Goal: Task Accomplishment & Management: Complete application form

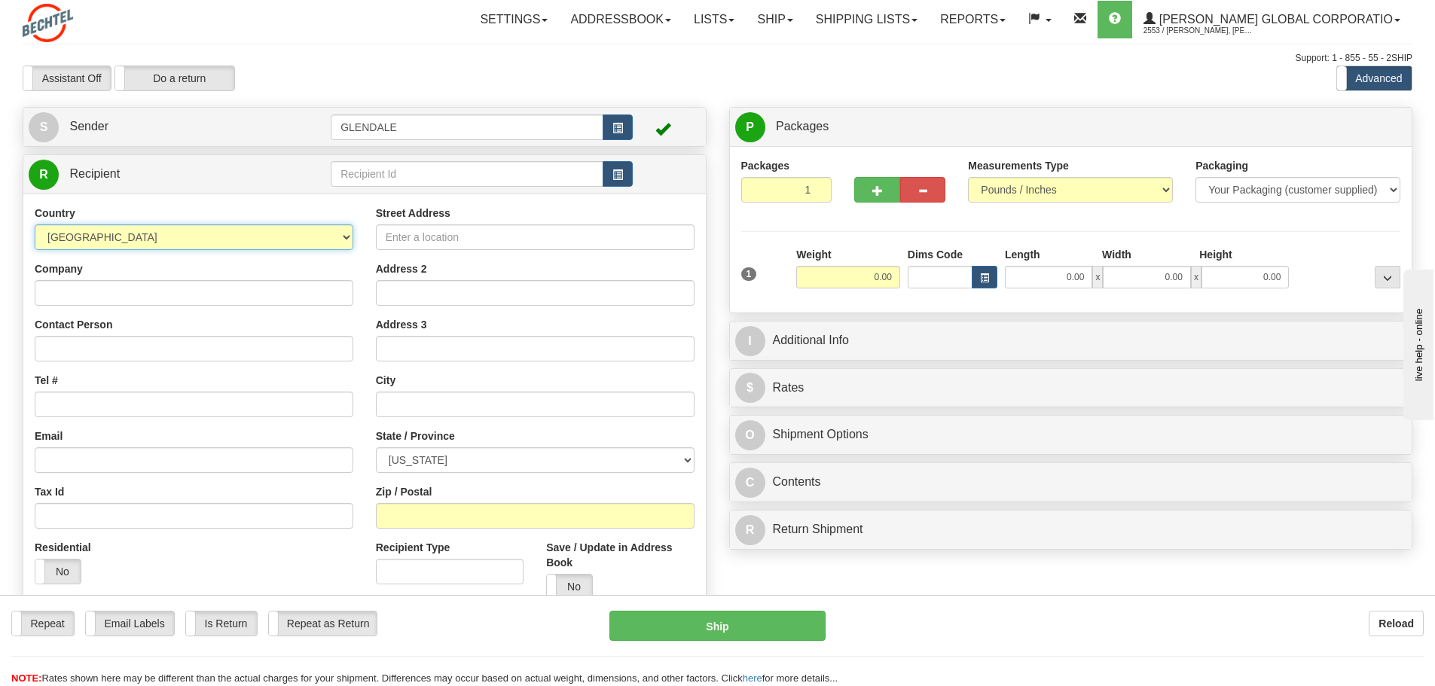
click at [307, 237] on select "[GEOGRAPHIC_DATA] [GEOGRAPHIC_DATA] [GEOGRAPHIC_DATA] [GEOGRAPHIC_DATA] [US_STA…" at bounding box center [194, 237] width 319 height 26
select select "PE"
click at [35, 224] on select "[GEOGRAPHIC_DATA] [GEOGRAPHIC_DATA] [GEOGRAPHIC_DATA] [GEOGRAPHIC_DATA] [US_STA…" at bounding box center [194, 237] width 319 height 26
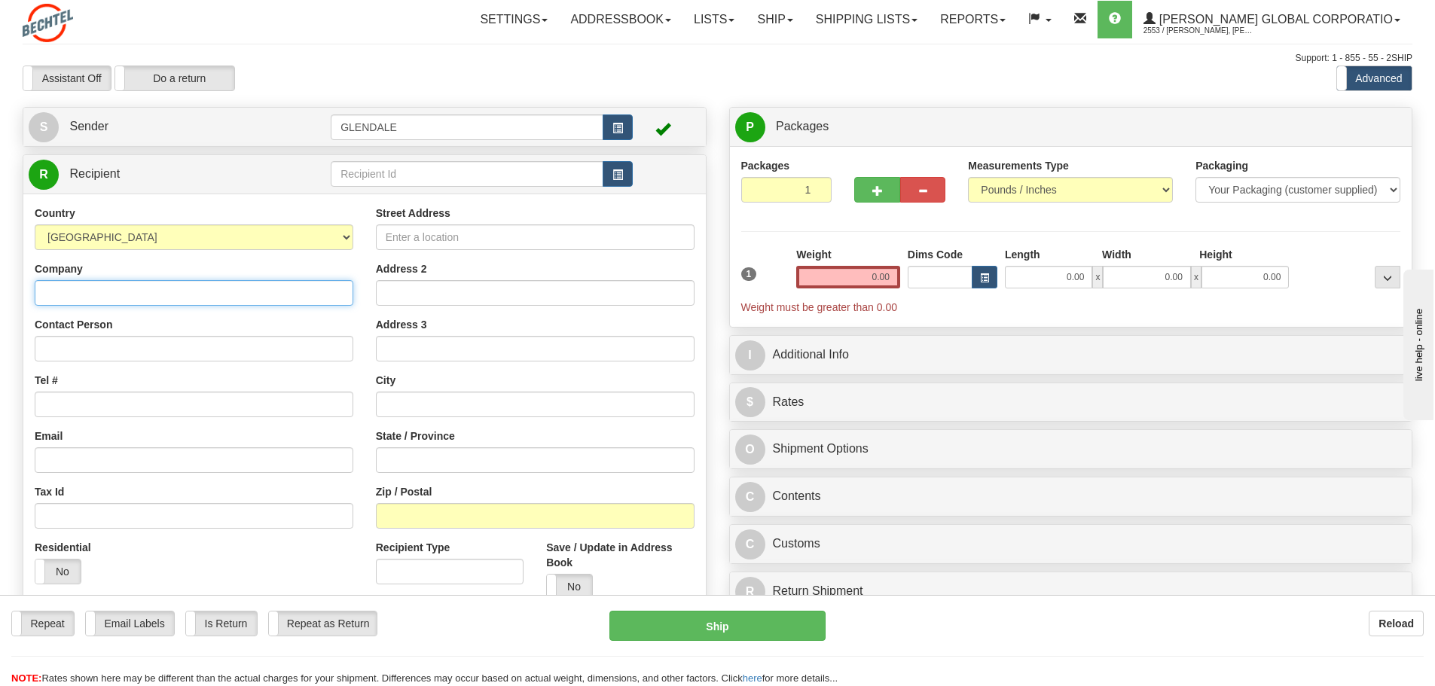
click at [118, 288] on input "Company" at bounding box center [194, 293] width 319 height 26
type input "BBVA"
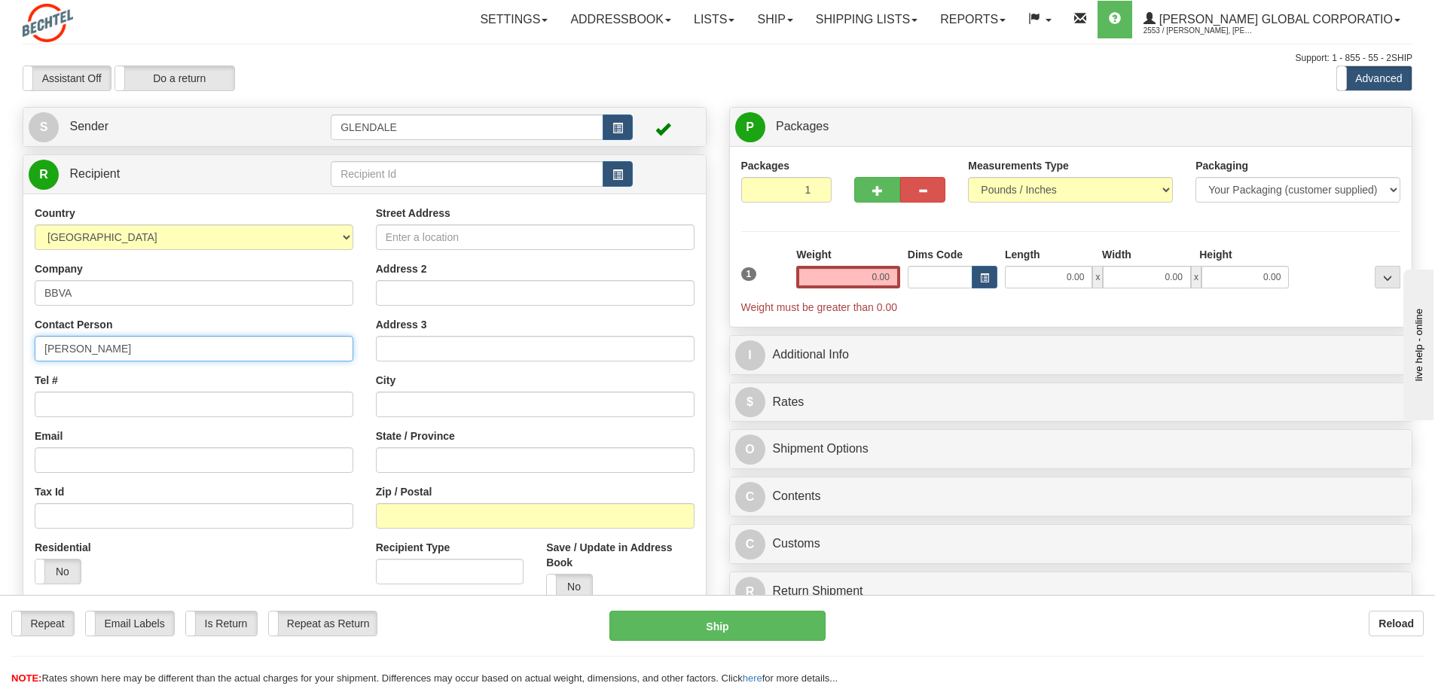
type input "[PERSON_NAME]"
type input "[PHONE_NUMBER]"
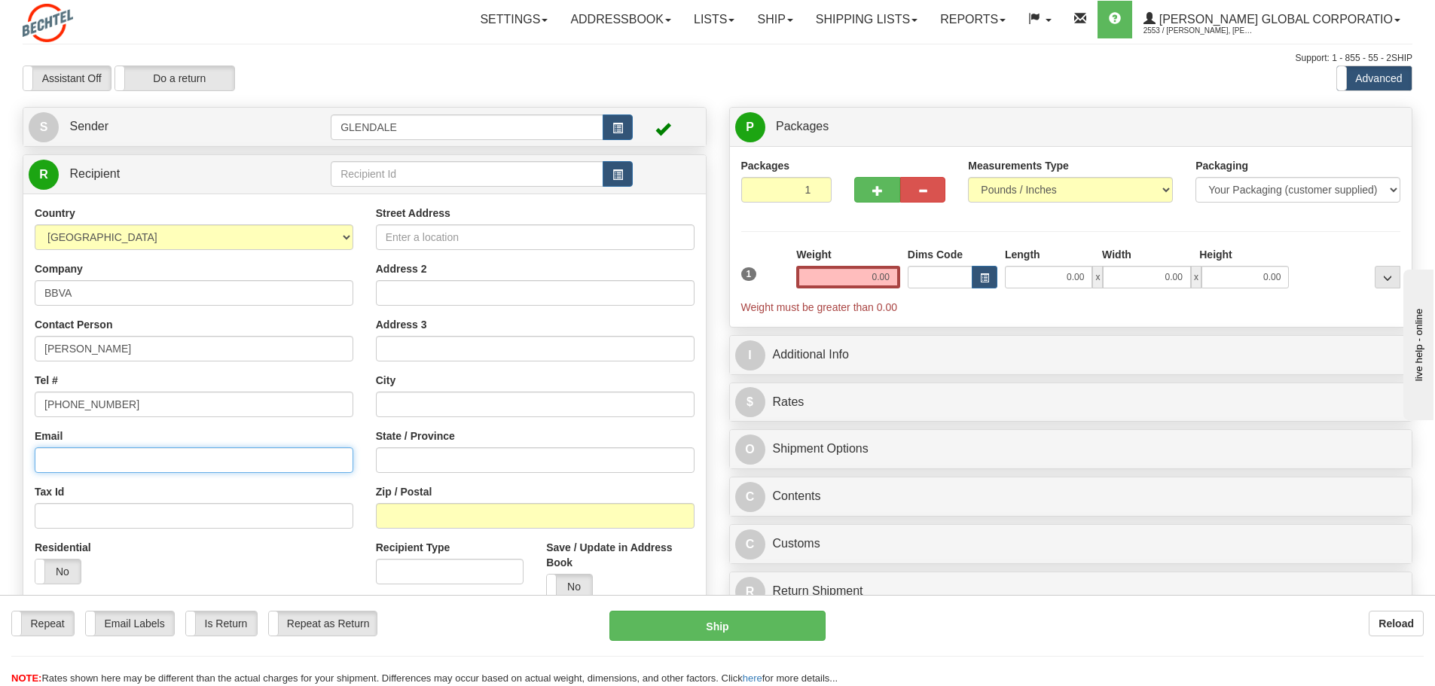
click at [50, 468] on input "Email" at bounding box center [194, 460] width 319 height 26
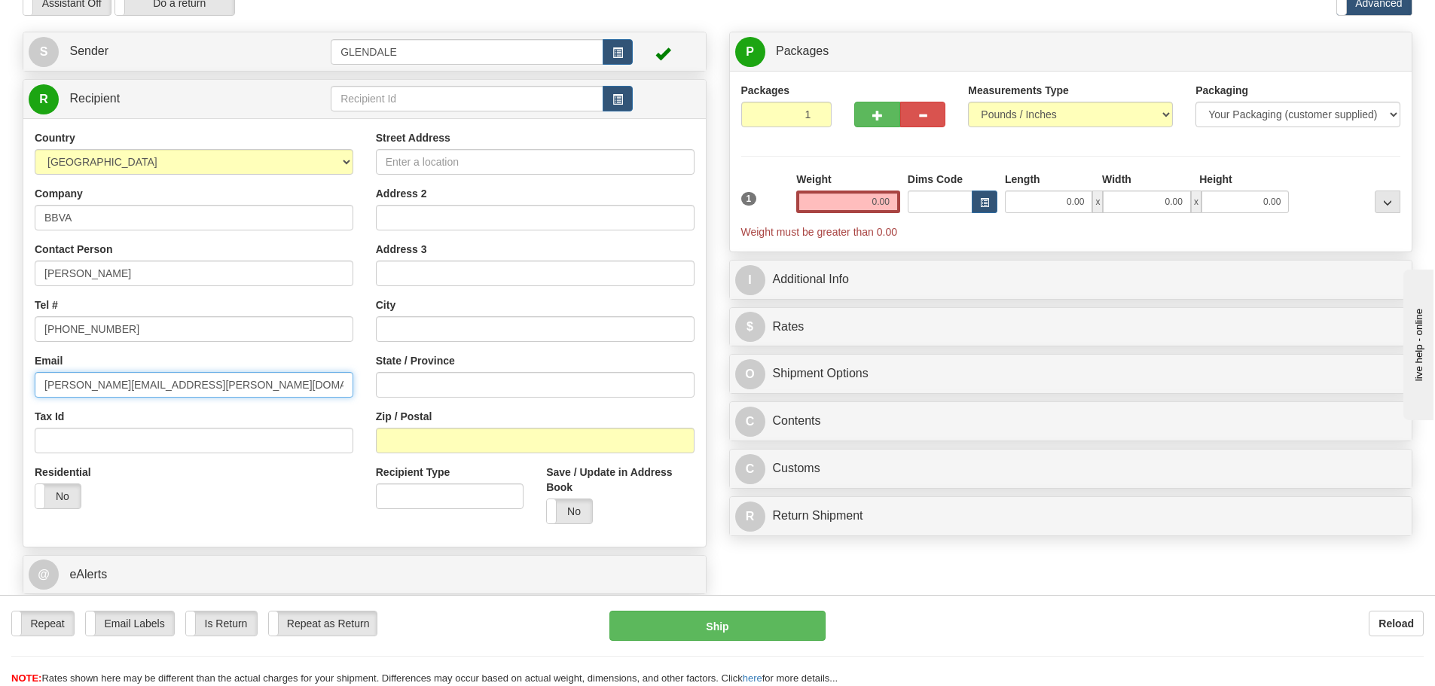
type input "[PERSON_NAME][EMAIL_ADDRESS][PERSON_NAME][DOMAIN_NAME]"
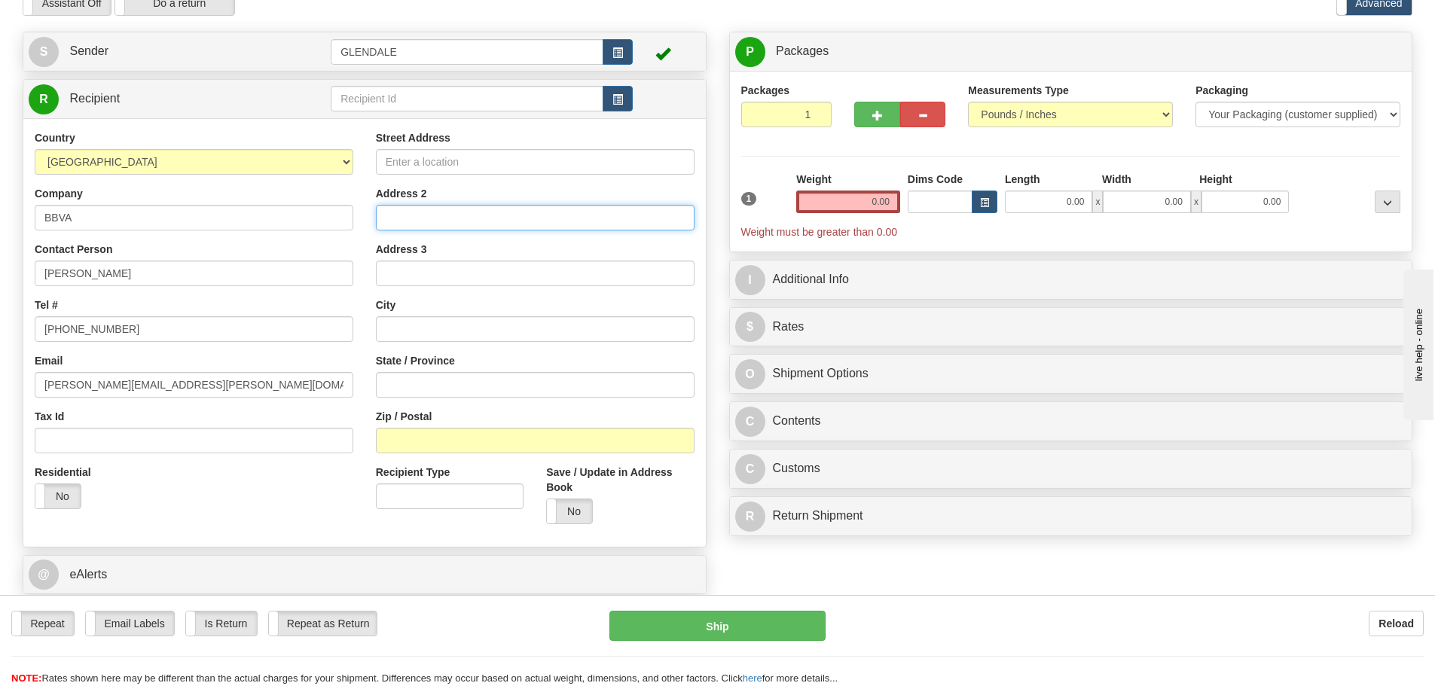
click at [438, 215] on input "Address 2" at bounding box center [535, 218] width 319 height 26
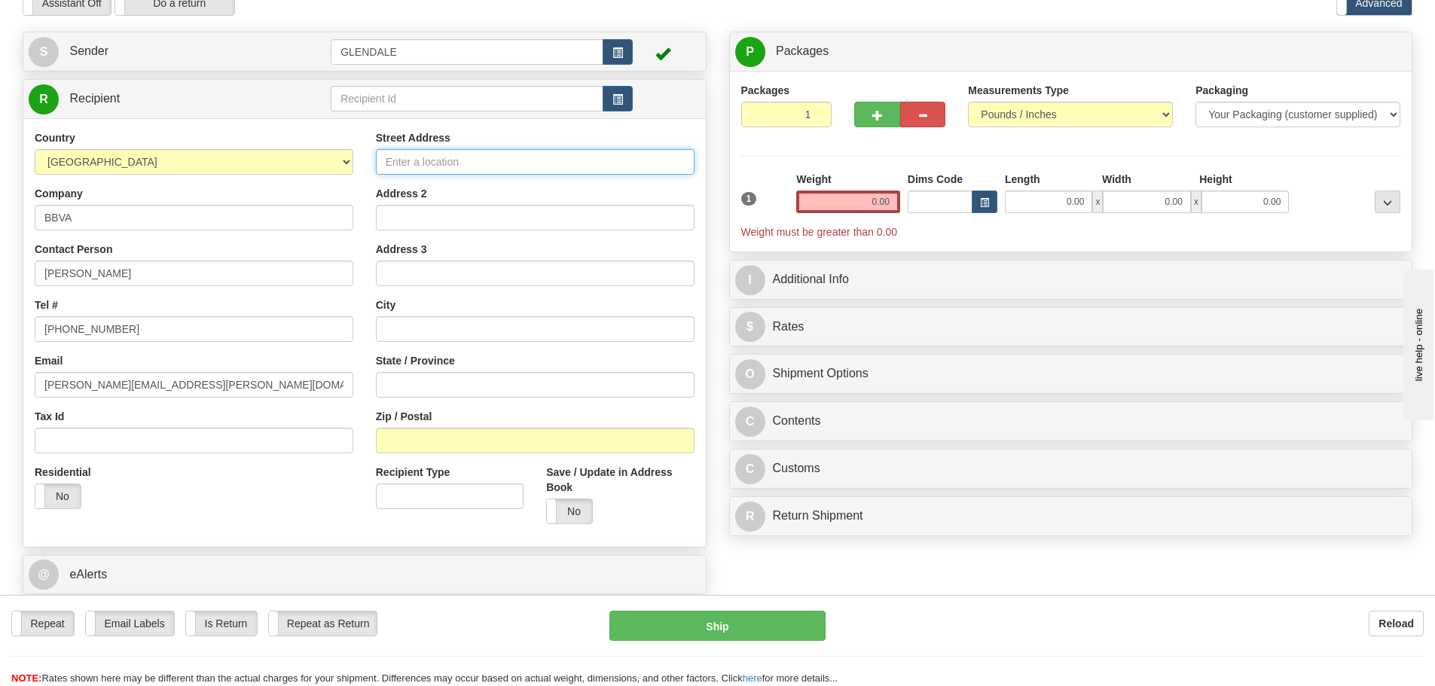
drag, startPoint x: 424, startPoint y: 162, endPoint x: 289, endPoint y: 170, distance: 135.1
click at [423, 162] on input "Street Address" at bounding box center [535, 162] width 319 height 26
click at [479, 160] on input "Street Address" at bounding box center [535, 162] width 319 height 26
paste input "Av. [GEOGRAPHIC_DATA] 3055"
type input "Av. [GEOGRAPHIC_DATA] 3055"
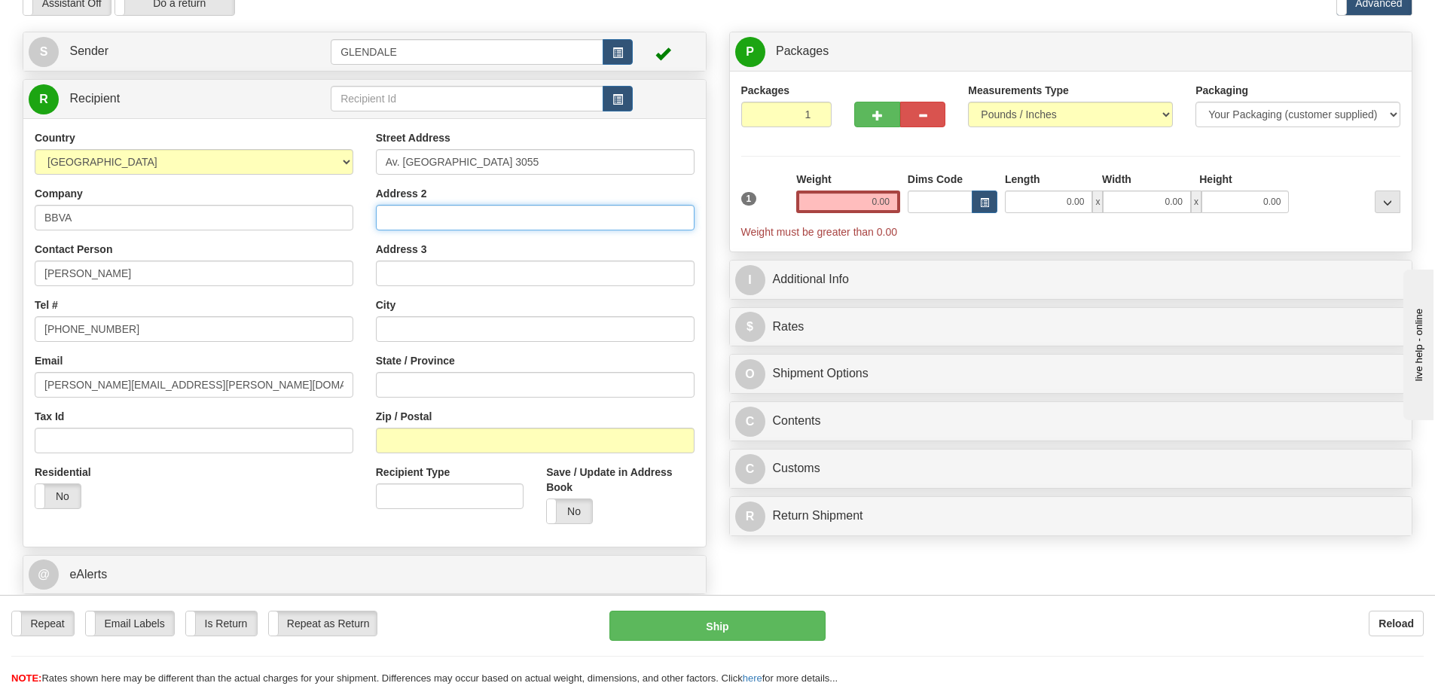
click at [442, 218] on input "Address 2" at bounding box center [535, 218] width 319 height 26
type input "Piso 2 Hall 5"
drag, startPoint x: 462, startPoint y: 205, endPoint x: 374, endPoint y: 227, distance: 90.8
click at [374, 227] on div "Street Address Av. [GEOGRAPHIC_DATA] 3055 Address 2 Piso 2 Hall 5 Address 3 Cit…" at bounding box center [535, 332] width 341 height 405
type input "San [PERSON_NAME]"
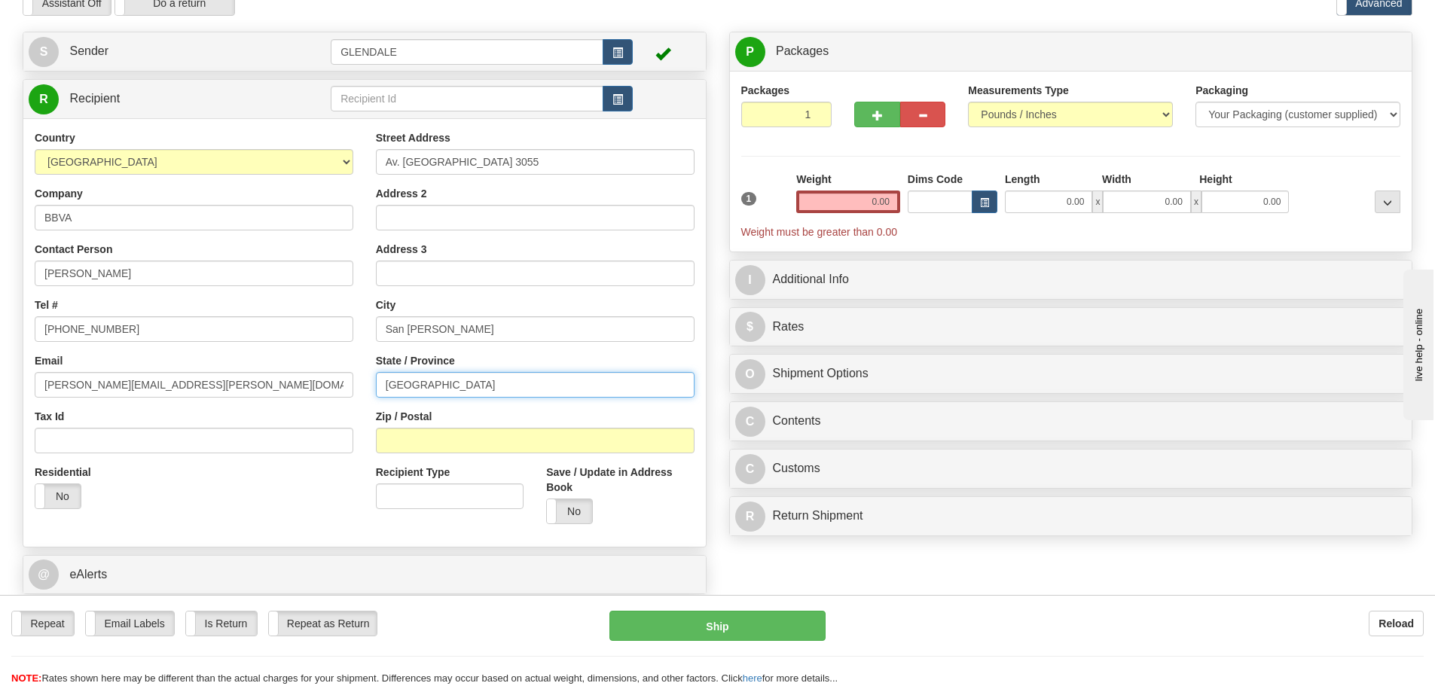
type input "[GEOGRAPHIC_DATA]"
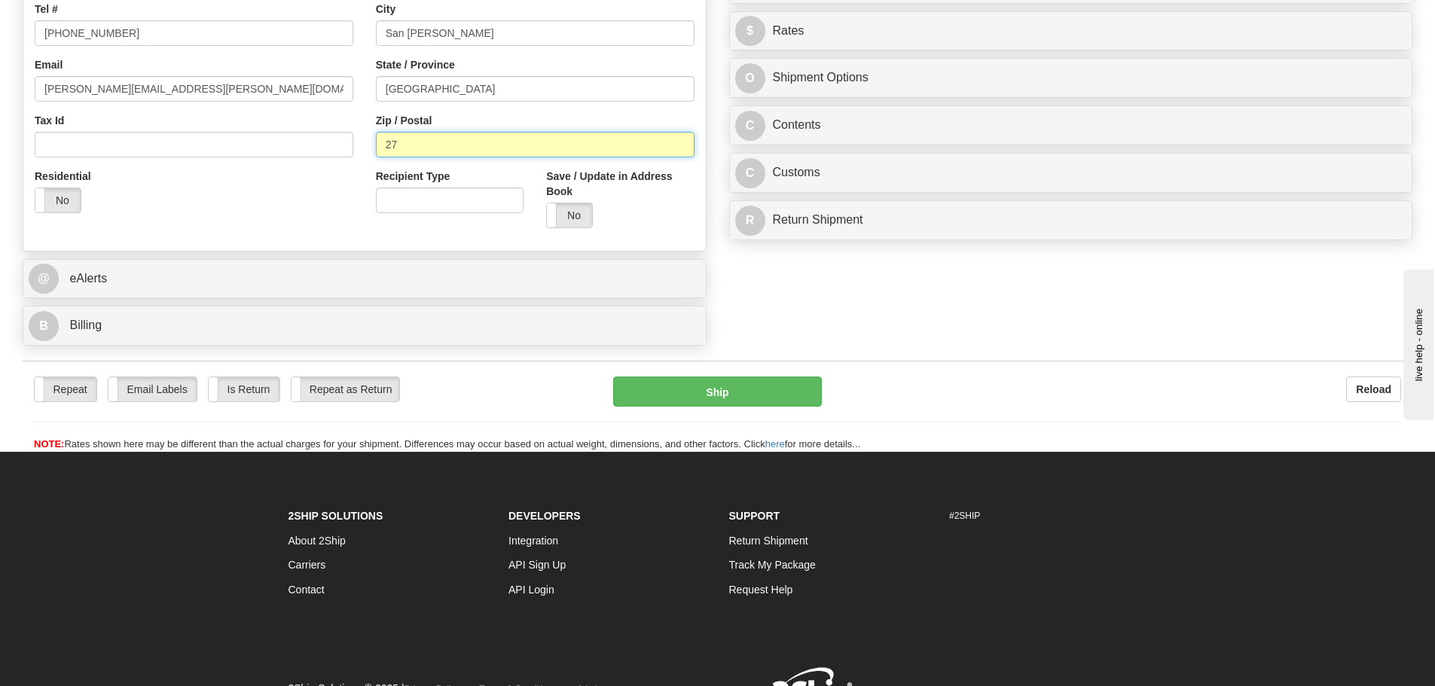
scroll to position [377, 0]
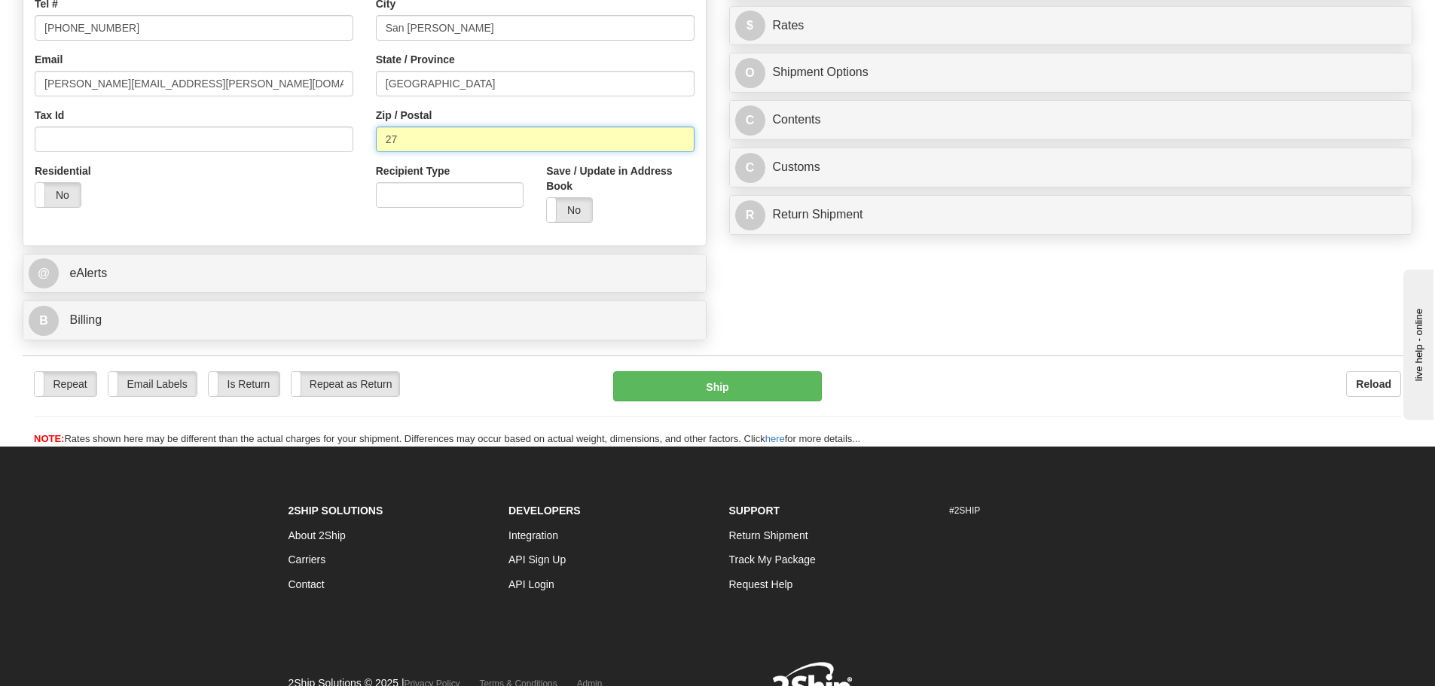
type input "27"
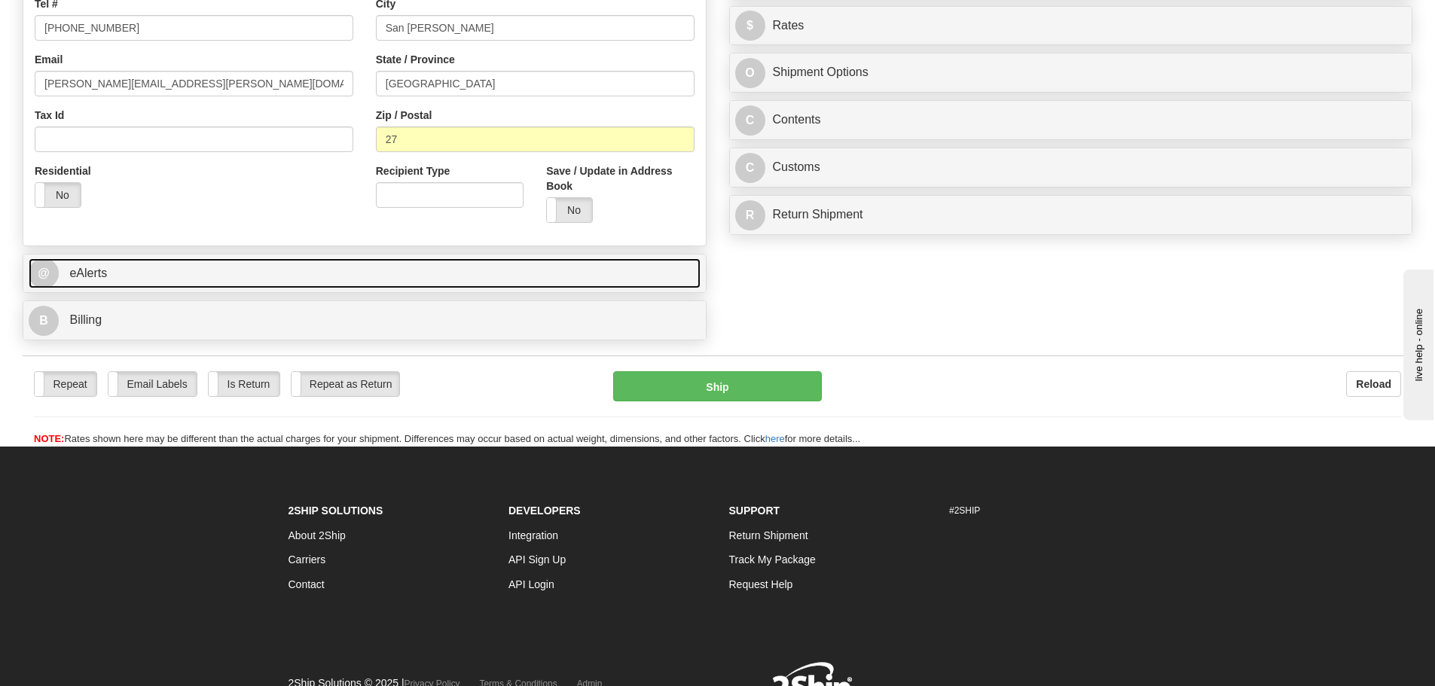
click at [233, 284] on link "@ eAlerts" at bounding box center [365, 273] width 672 height 31
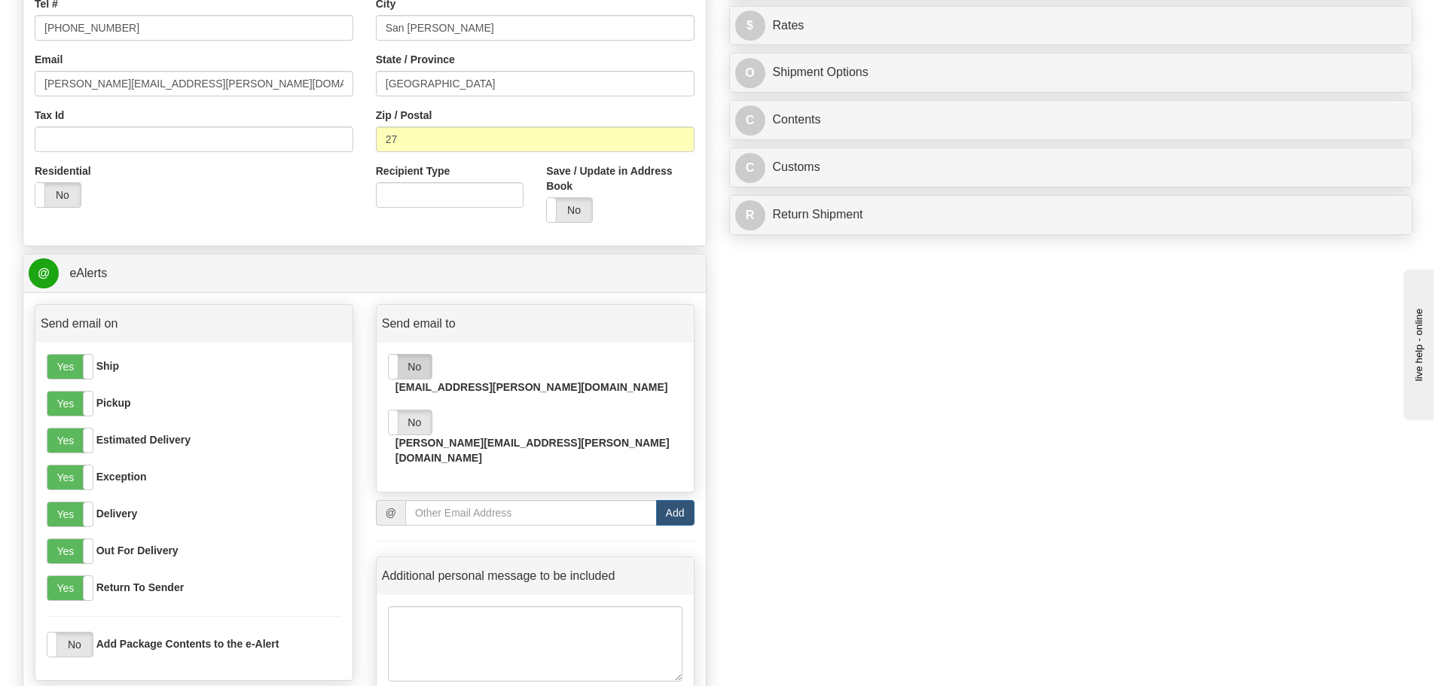
click at [417, 366] on label "No" at bounding box center [410, 367] width 43 height 24
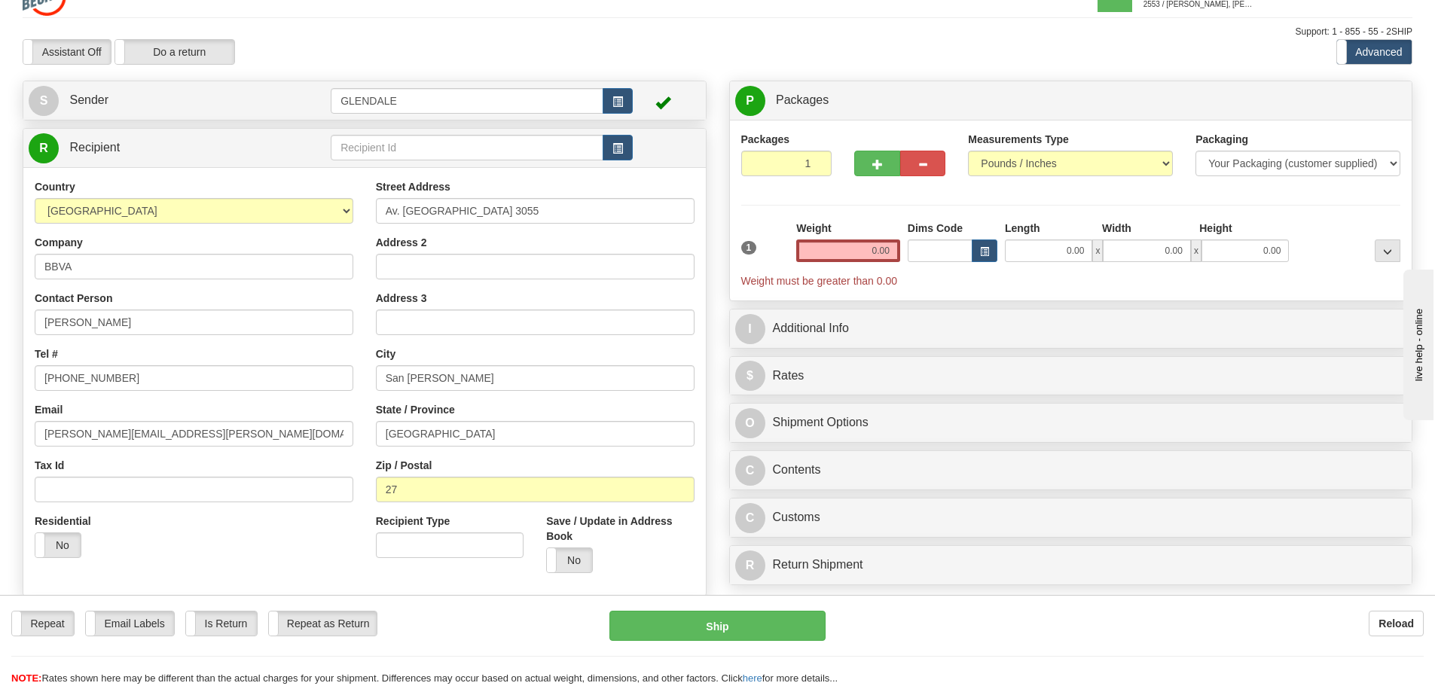
scroll to position [0, 0]
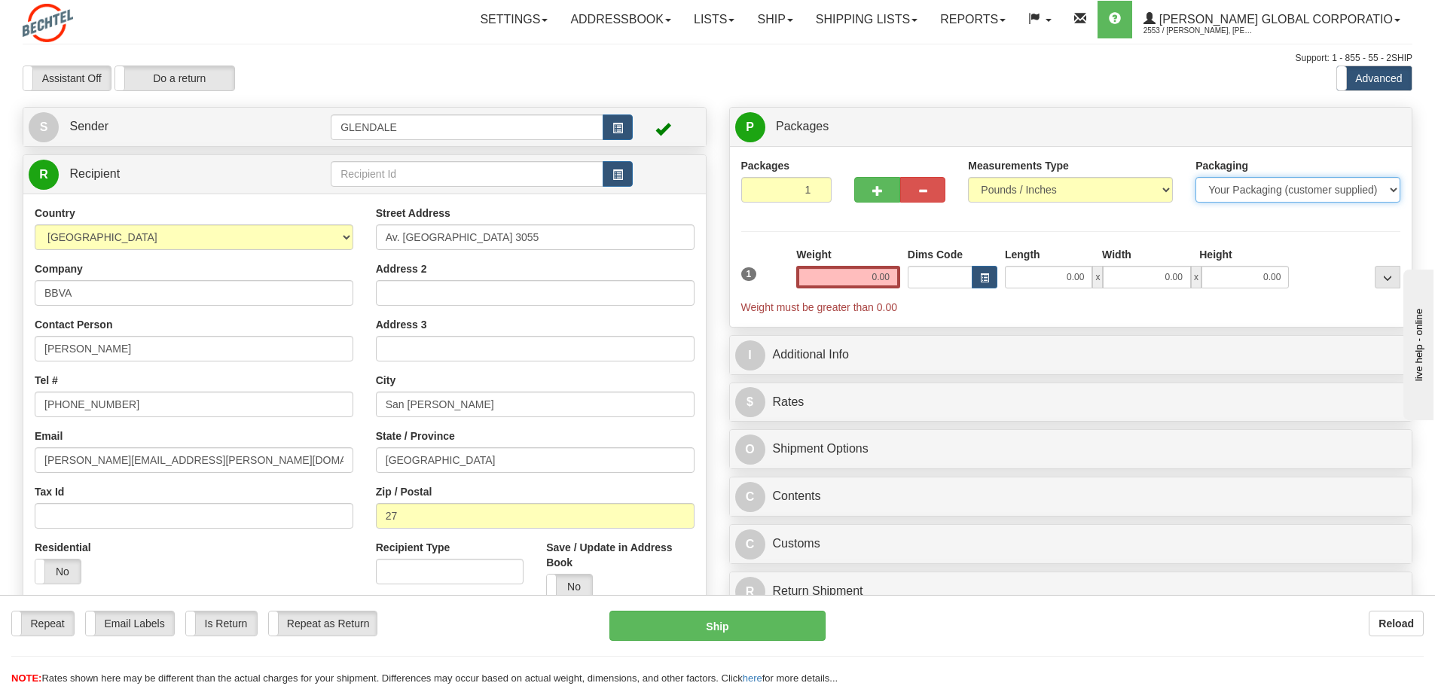
click at [1250, 188] on select "Your Packaging (customer supplied) Envelope (carrier supplied) Pack (carrier su…" at bounding box center [1297, 190] width 205 height 26
select select "2"
click at [1195, 177] on select "Your Packaging (customer supplied) Envelope (carrier supplied) Pack (carrier su…" at bounding box center [1297, 190] width 205 height 26
drag, startPoint x: 886, startPoint y: 274, endPoint x: 906, endPoint y: 270, distance: 20.7
click at [906, 270] on div "1 Weight 0.00 Dims Code 0 x" at bounding box center [1070, 281] width 667 height 68
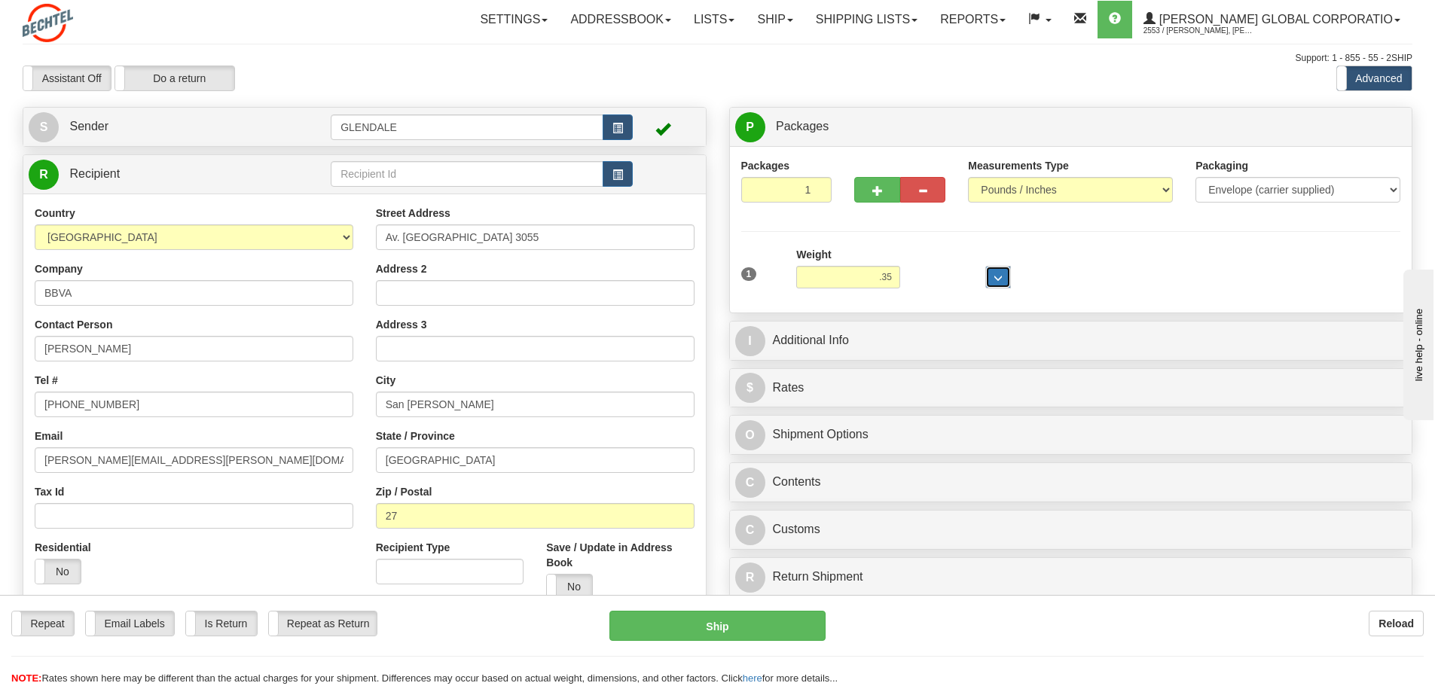
type input "0.35"
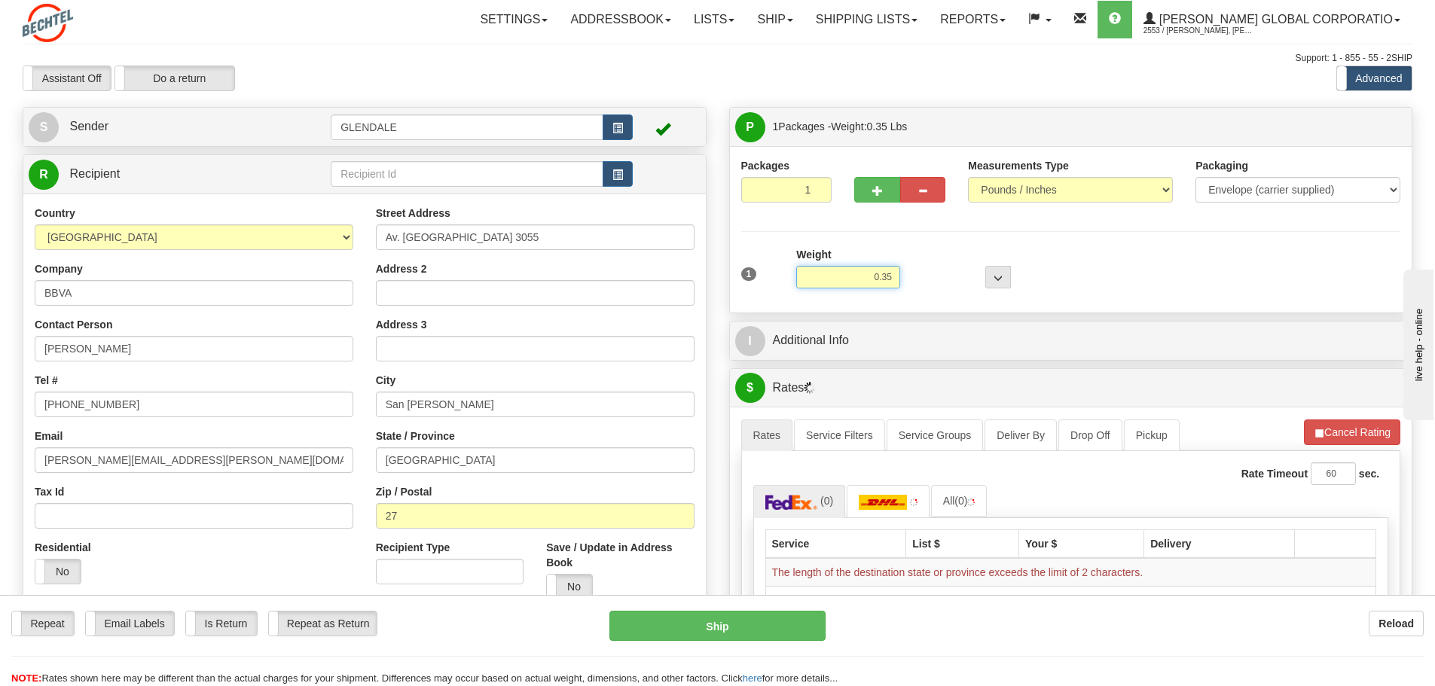
drag, startPoint x: 880, startPoint y: 274, endPoint x: 913, endPoint y: 269, distance: 33.6
click at [913, 269] on div "1 Weight 0.35 Dims Code 0 x" at bounding box center [1070, 273] width 667 height 53
type input "0.50"
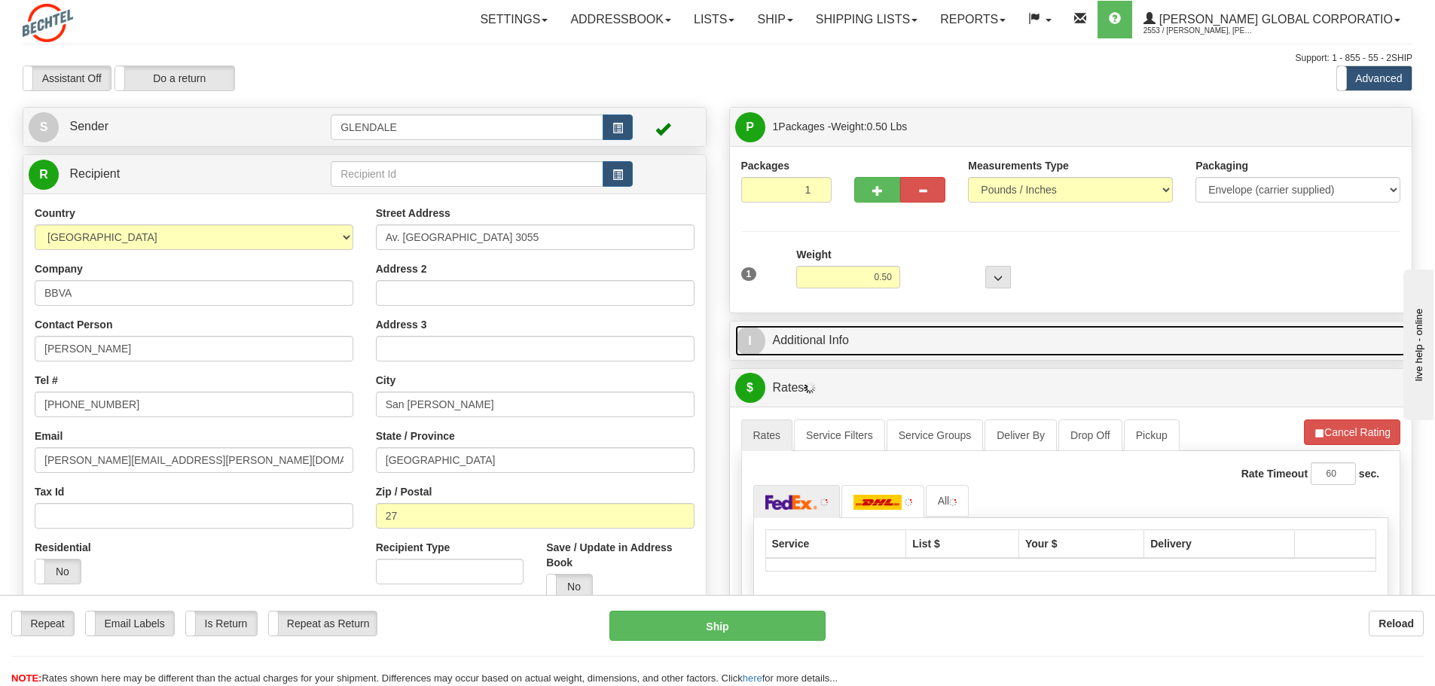
click at [850, 336] on link "I Additional Info" at bounding box center [1071, 340] width 672 height 31
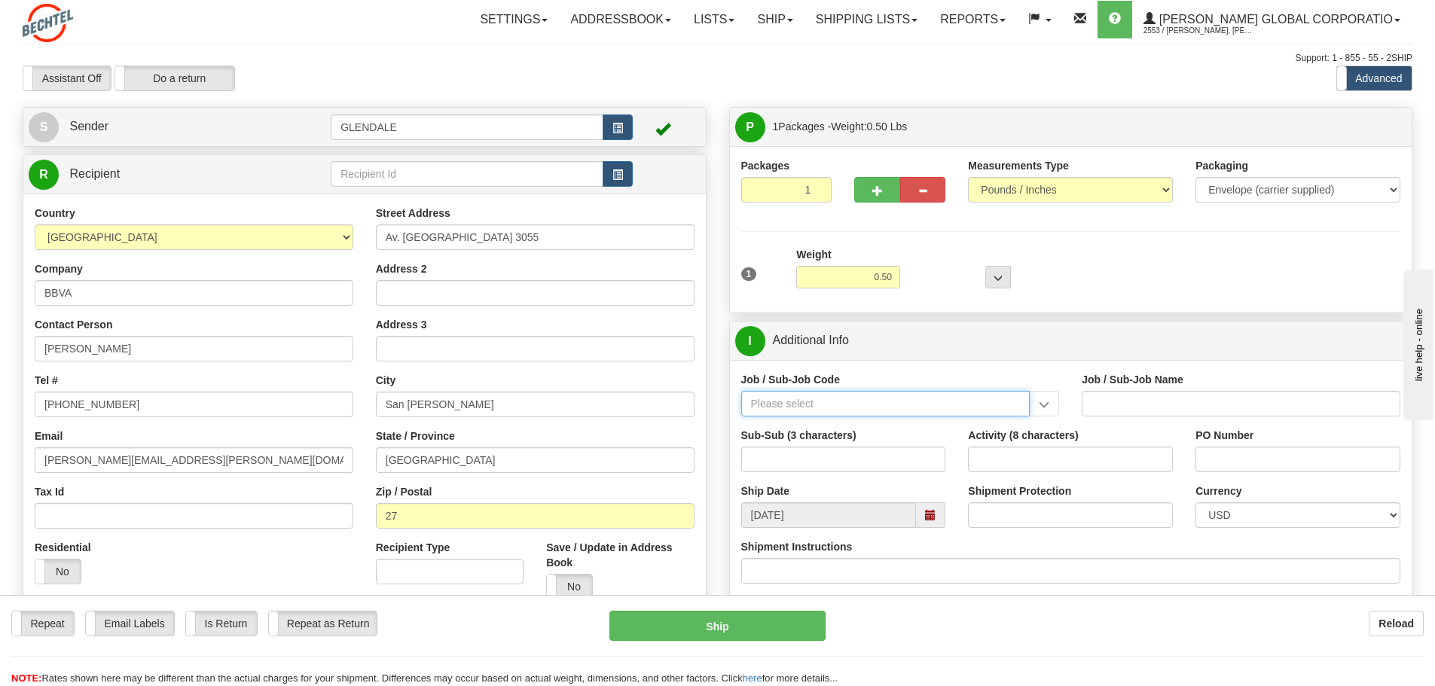
click at [787, 398] on input "Job / Sub-Job Code" at bounding box center [885, 404] width 289 height 26
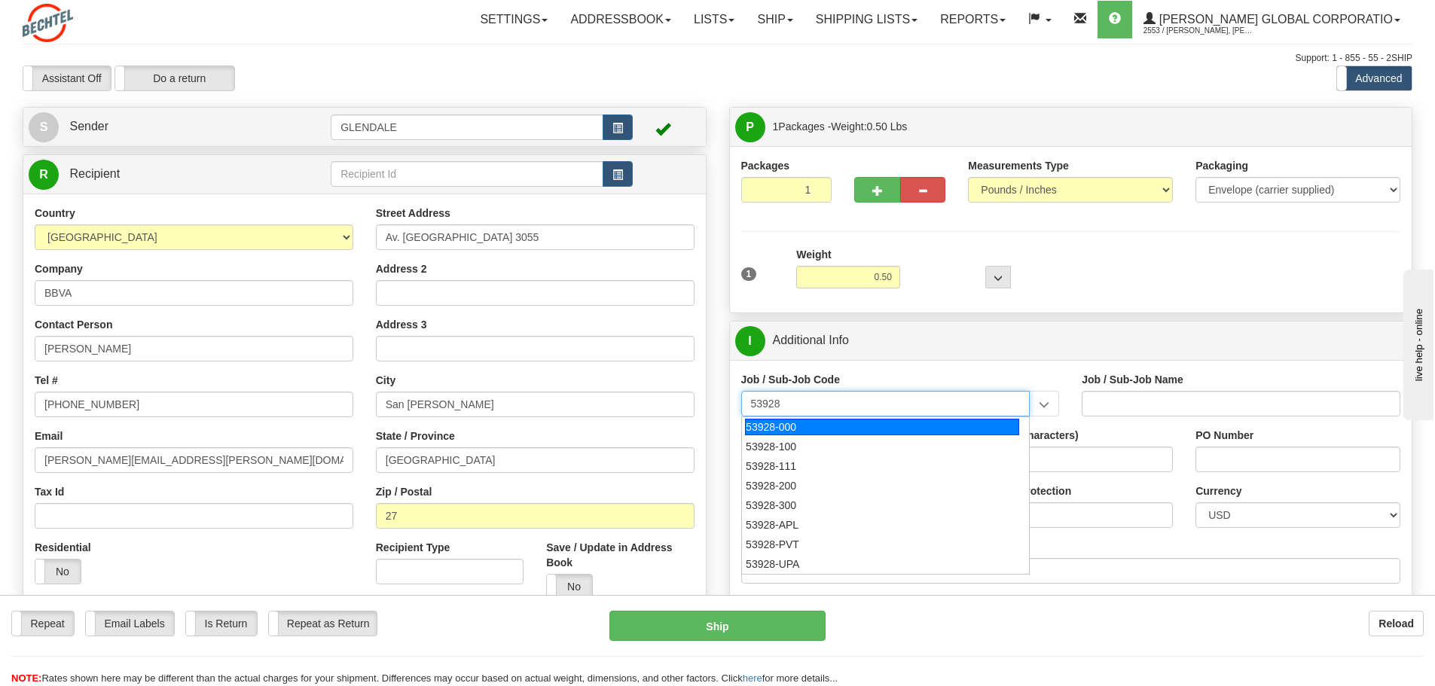
click at [786, 430] on div "53928-000" at bounding box center [882, 427] width 274 height 17
type input "53928-000"
type input "TREASURY-BCMC - TREASURY-BCMC"
type input "53928-000"
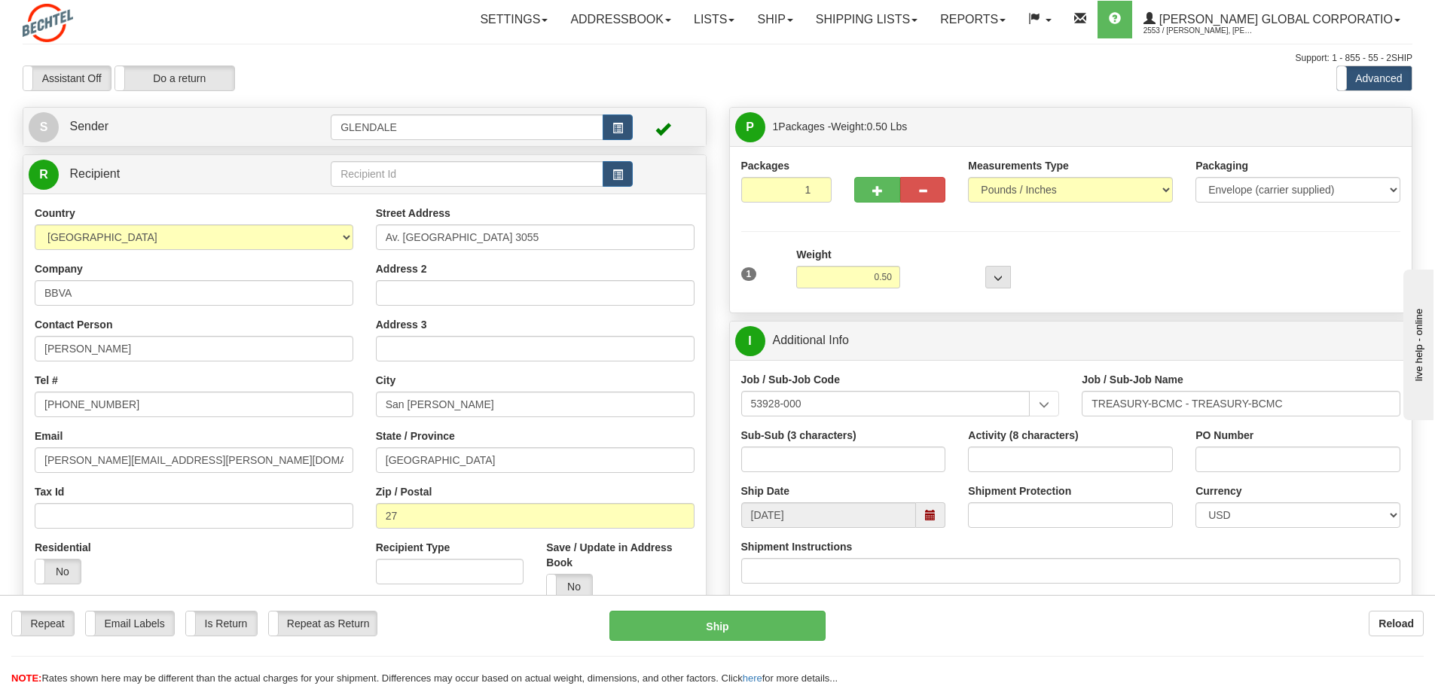
click at [935, 513] on span at bounding box center [930, 515] width 11 height 11
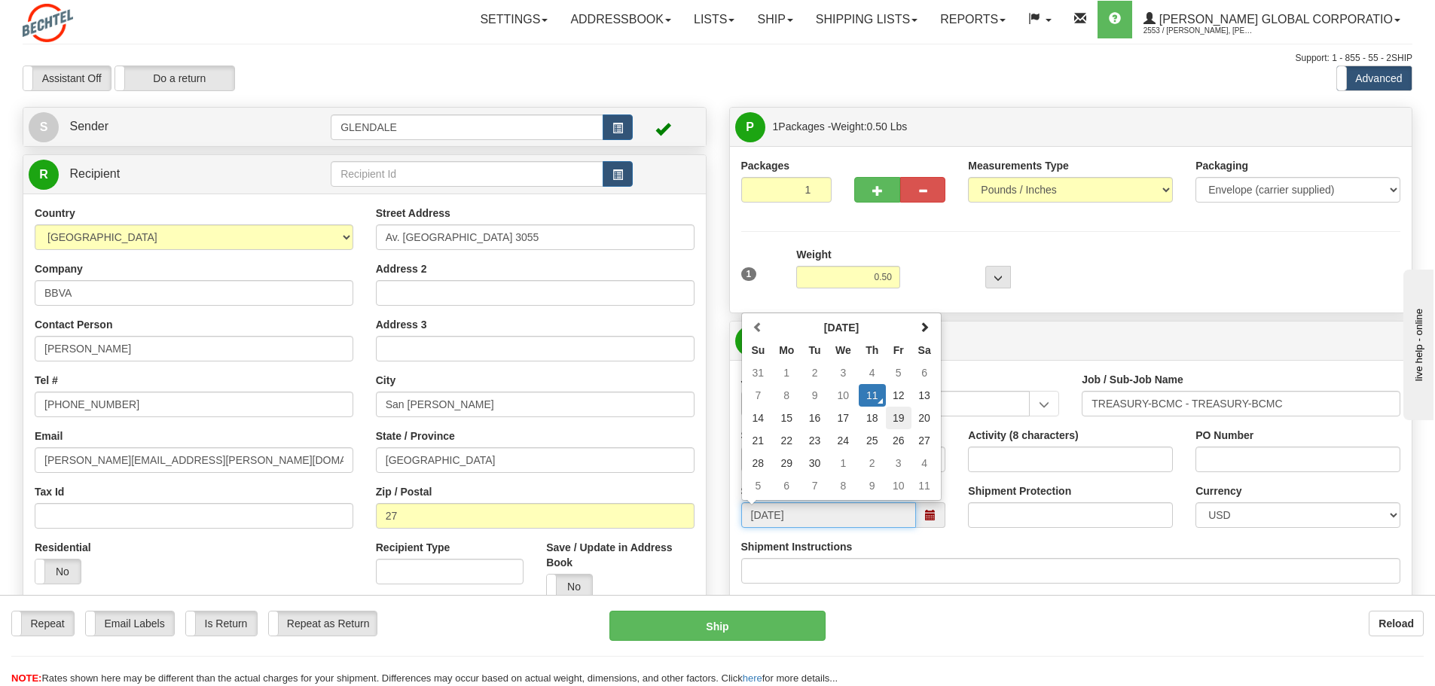
click at [904, 417] on td "19" at bounding box center [899, 418] width 26 height 23
type input "[DATE]"
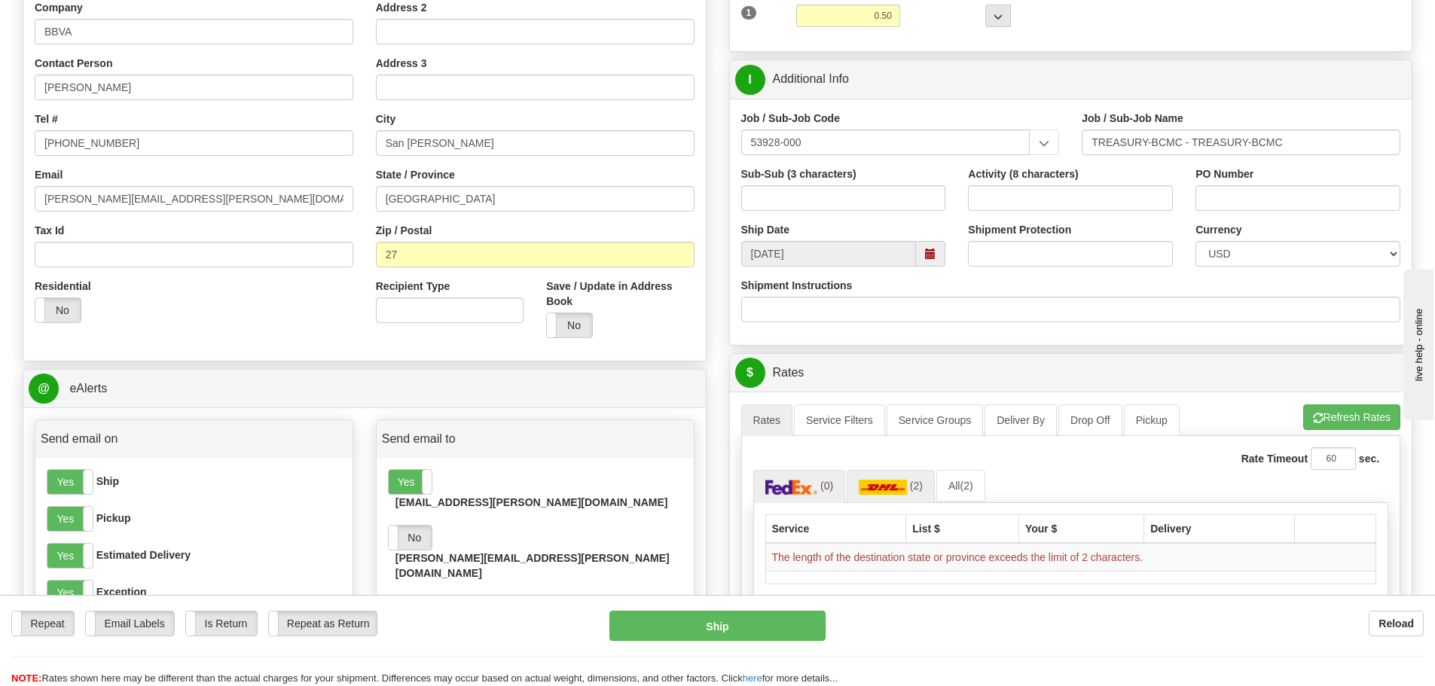
scroll to position [226, 0]
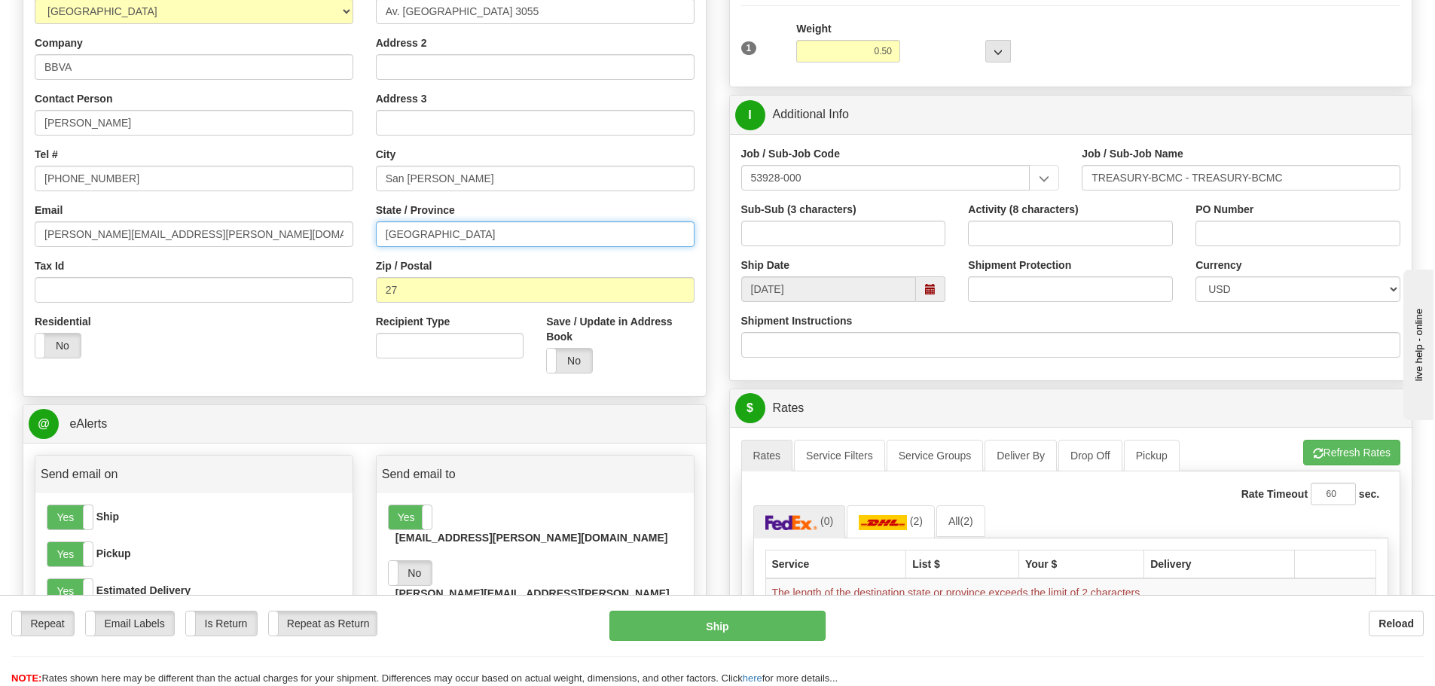
drag, startPoint x: 429, startPoint y: 233, endPoint x: 362, endPoint y: 227, distance: 67.4
click at [362, 227] on div "Country [GEOGRAPHIC_DATA] [GEOGRAPHIC_DATA] [GEOGRAPHIC_DATA] [GEOGRAPHIC_DATA]…" at bounding box center [364, 182] width 682 height 405
click at [444, 261] on div "Zip / Postal 27" at bounding box center [535, 280] width 319 height 44
click at [443, 175] on input "San [PERSON_NAME]" at bounding box center [535, 179] width 319 height 26
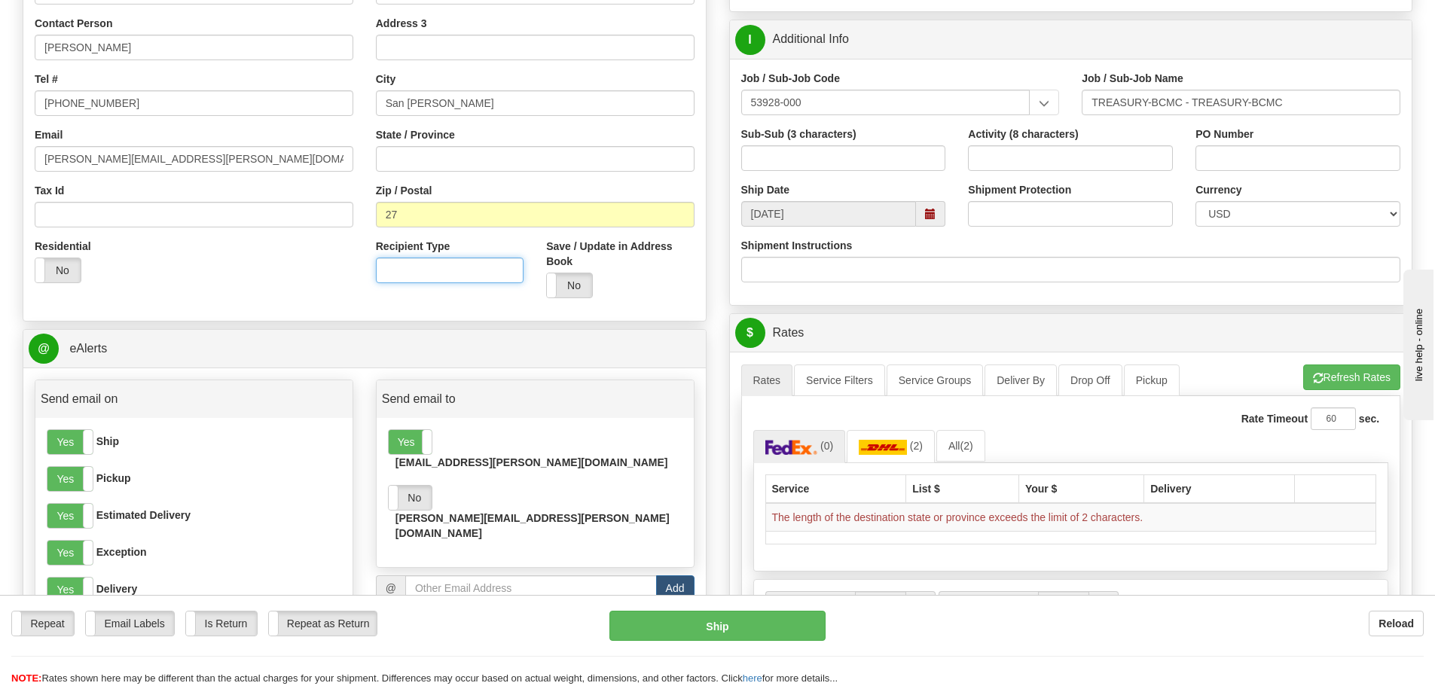
click at [481, 263] on input "Recipient Type" at bounding box center [450, 271] width 148 height 26
click at [791, 209] on input "[DATE]" at bounding box center [828, 214] width 175 height 26
click at [443, 160] on input "State / Province" at bounding box center [535, 159] width 319 height 26
click at [284, 224] on input "Tax Id" at bounding box center [194, 215] width 319 height 26
click at [439, 213] on input "27" at bounding box center [535, 215] width 319 height 26
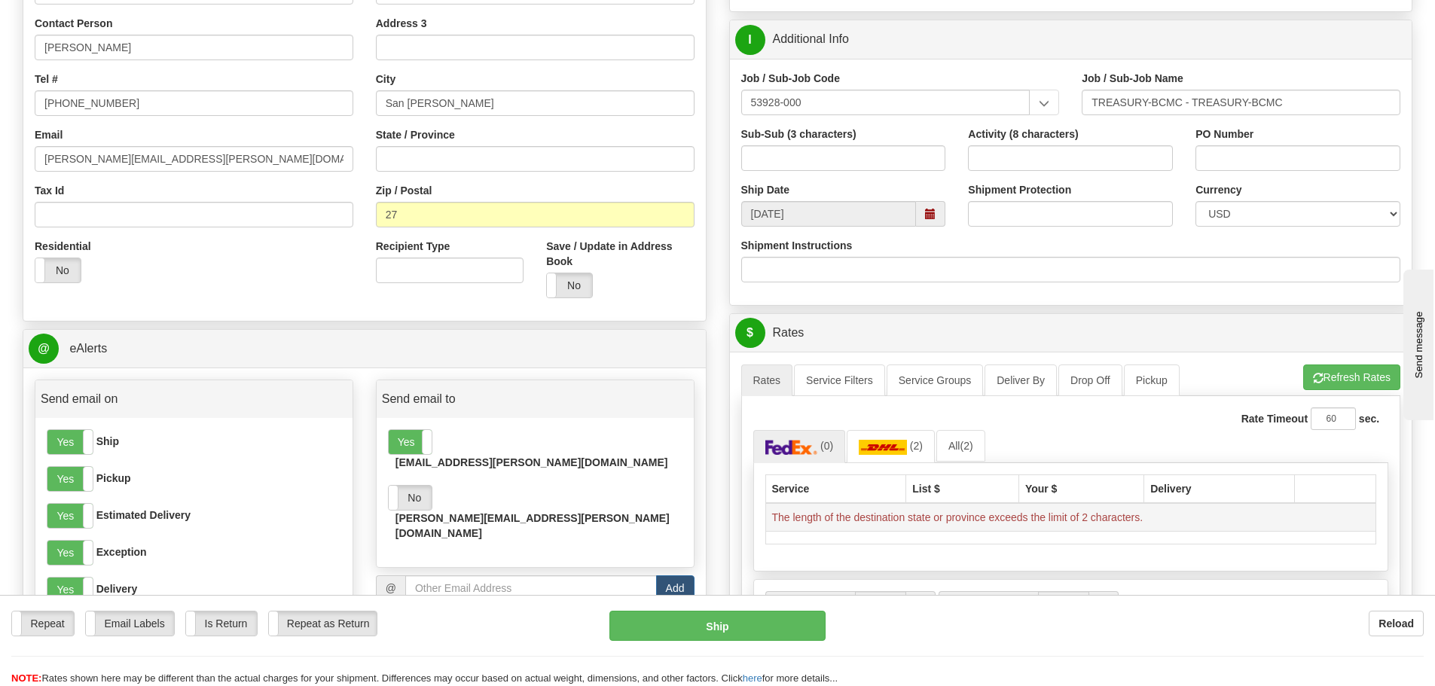
click at [841, 508] on td "The length of the destination state or province exceeds the limit of 2 characte…" at bounding box center [1070, 517] width 611 height 29
click at [416, 163] on input "State / Province" at bounding box center [535, 159] width 319 height 26
drag, startPoint x: 467, startPoint y: 108, endPoint x: 465, endPoint y: 117, distance: 9.3
click at [466, 108] on input "San [PERSON_NAME]" at bounding box center [535, 103] width 319 height 26
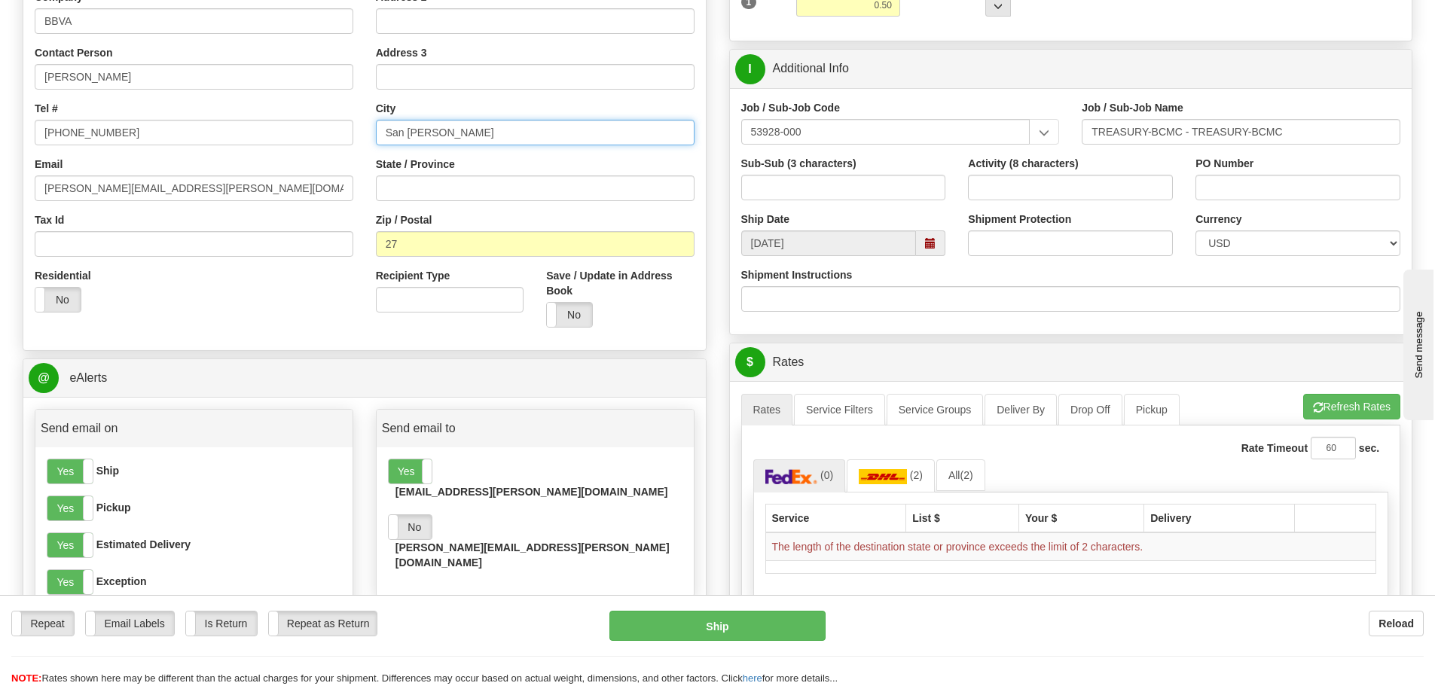
scroll to position [226, 0]
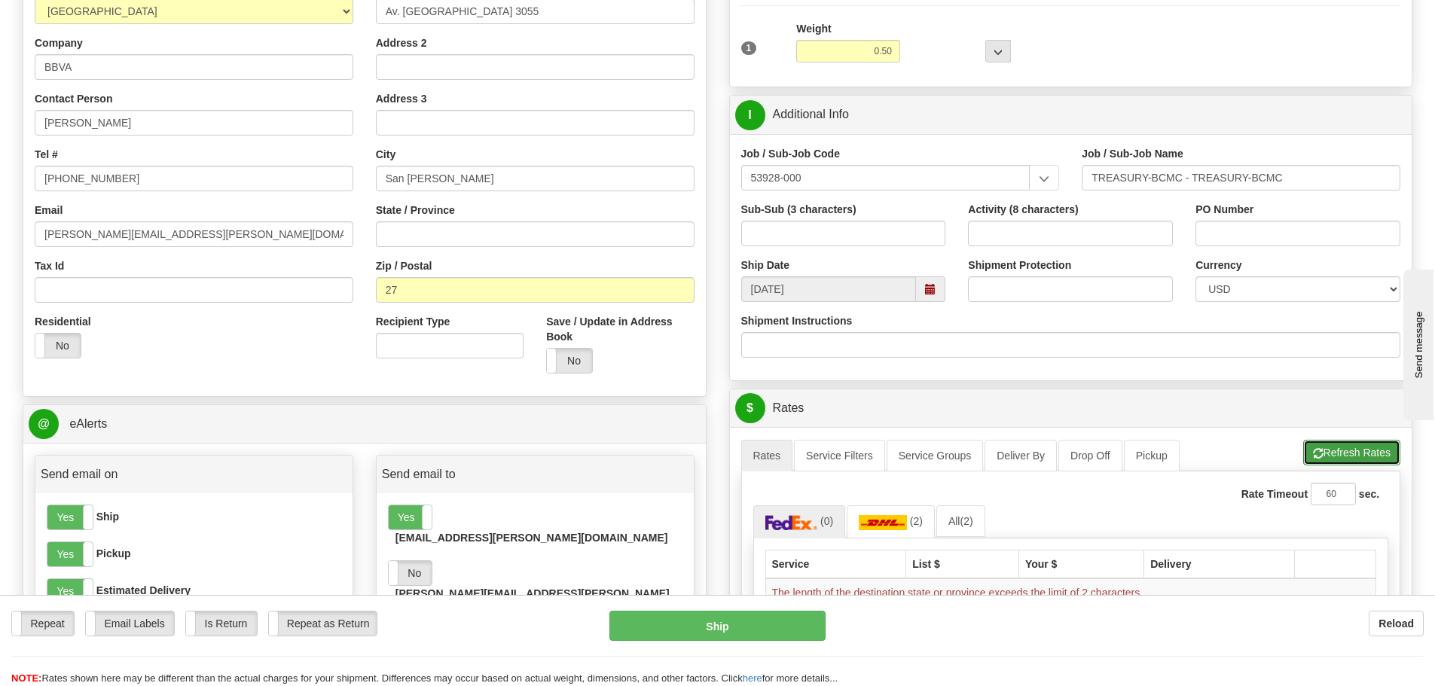
click at [1311, 446] on button "Refresh Rates" at bounding box center [1351, 453] width 97 height 26
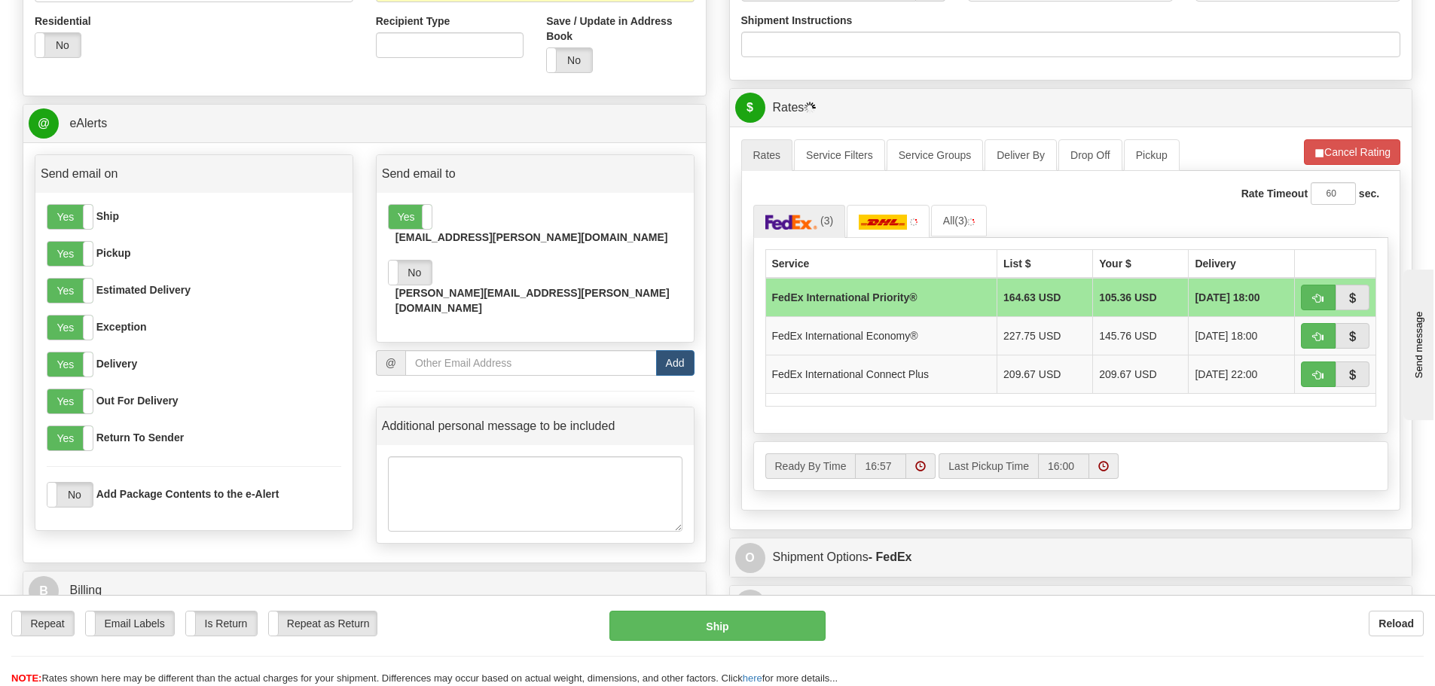
scroll to position [527, 0]
click at [881, 296] on td "FedEx International Priority®" at bounding box center [881, 296] width 232 height 39
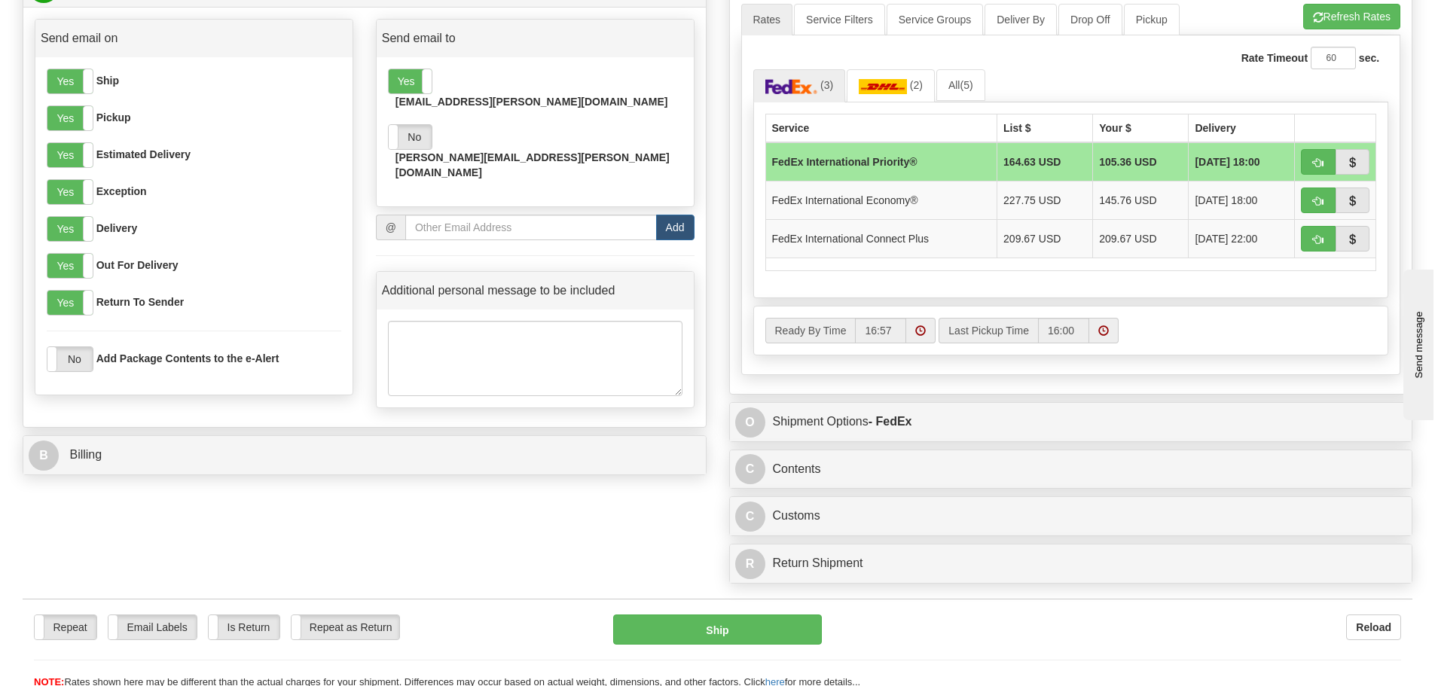
scroll to position [678, 0]
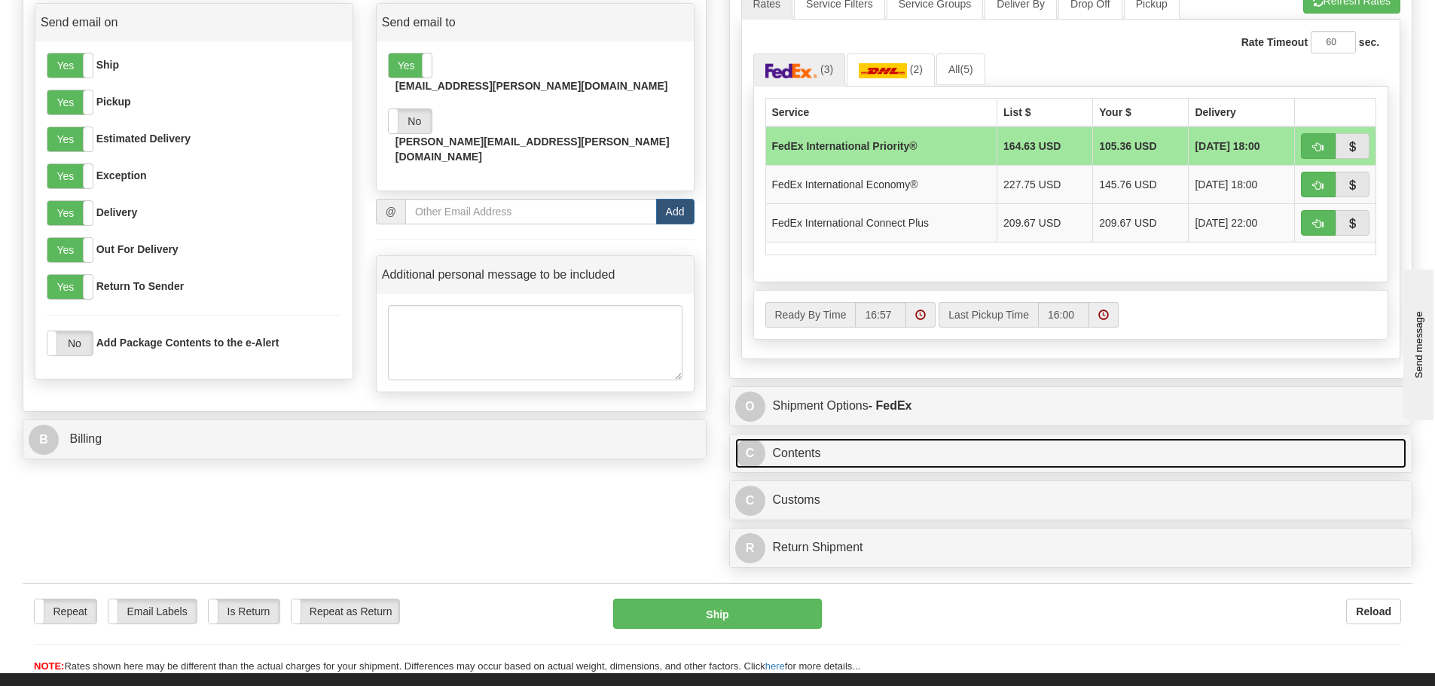
click at [828, 461] on link "C Contents" at bounding box center [1071, 453] width 672 height 31
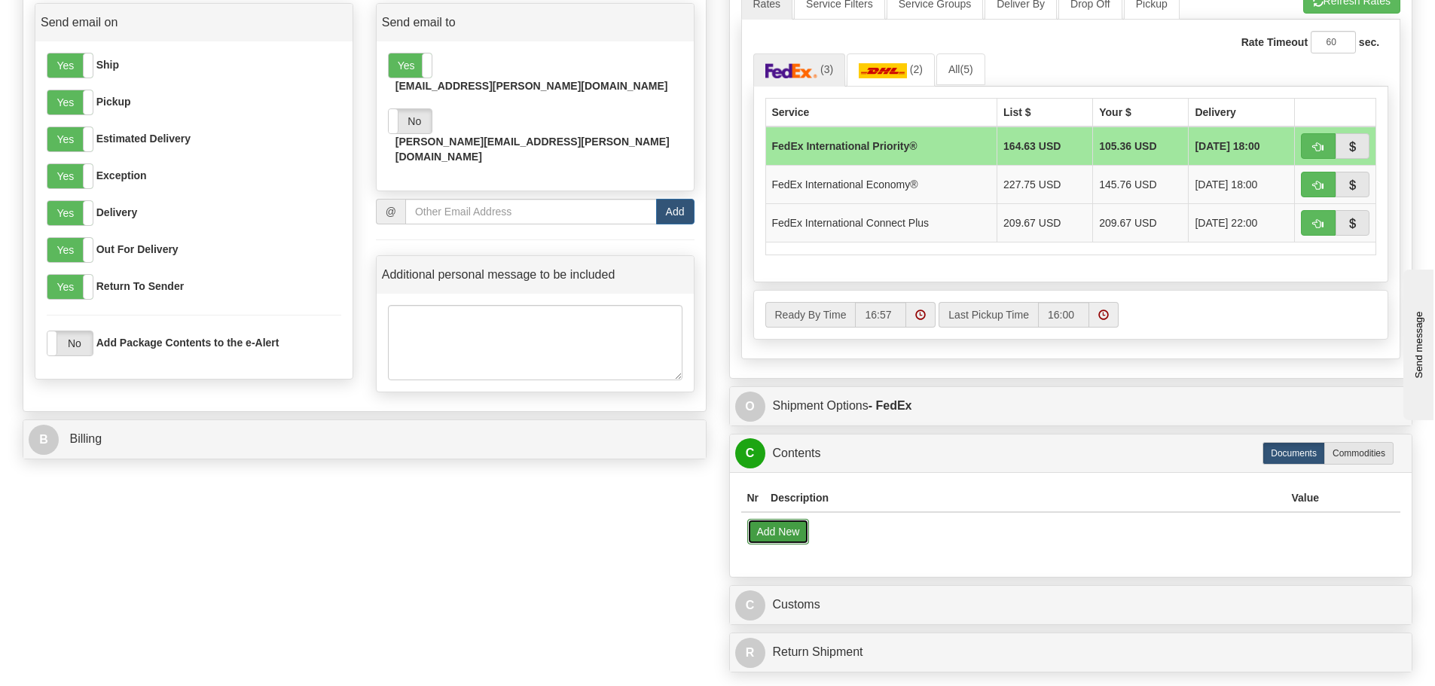
click at [780, 530] on button "Add New" at bounding box center [778, 532] width 63 height 26
select select "US"
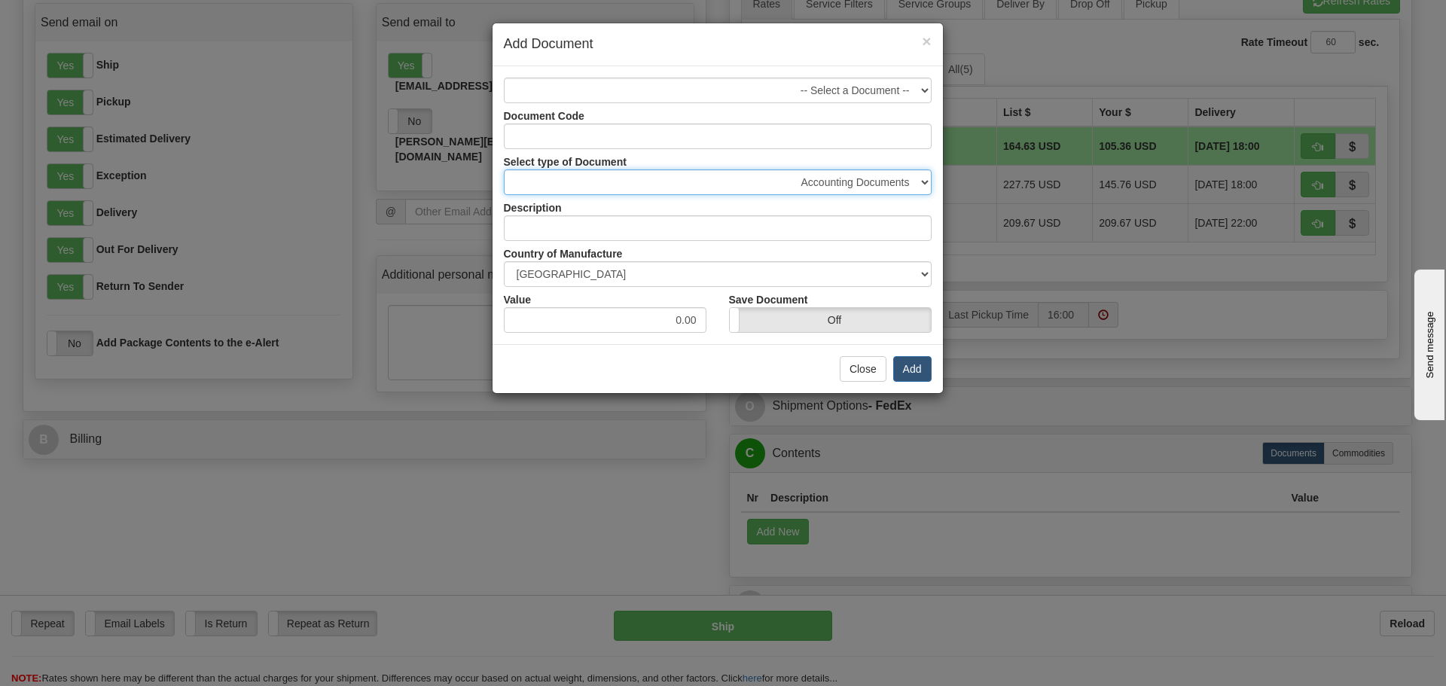
click at [717, 188] on select "Accounting Documents Analysis Reports Applications (Completed) Bank Statements …" at bounding box center [718, 182] width 428 height 26
select select "31"
click at [504, 169] on select "Accounting Documents Analysis Reports Applications (Completed) Bank Statements …" at bounding box center [718, 182] width 428 height 26
type input "Legal Documents"
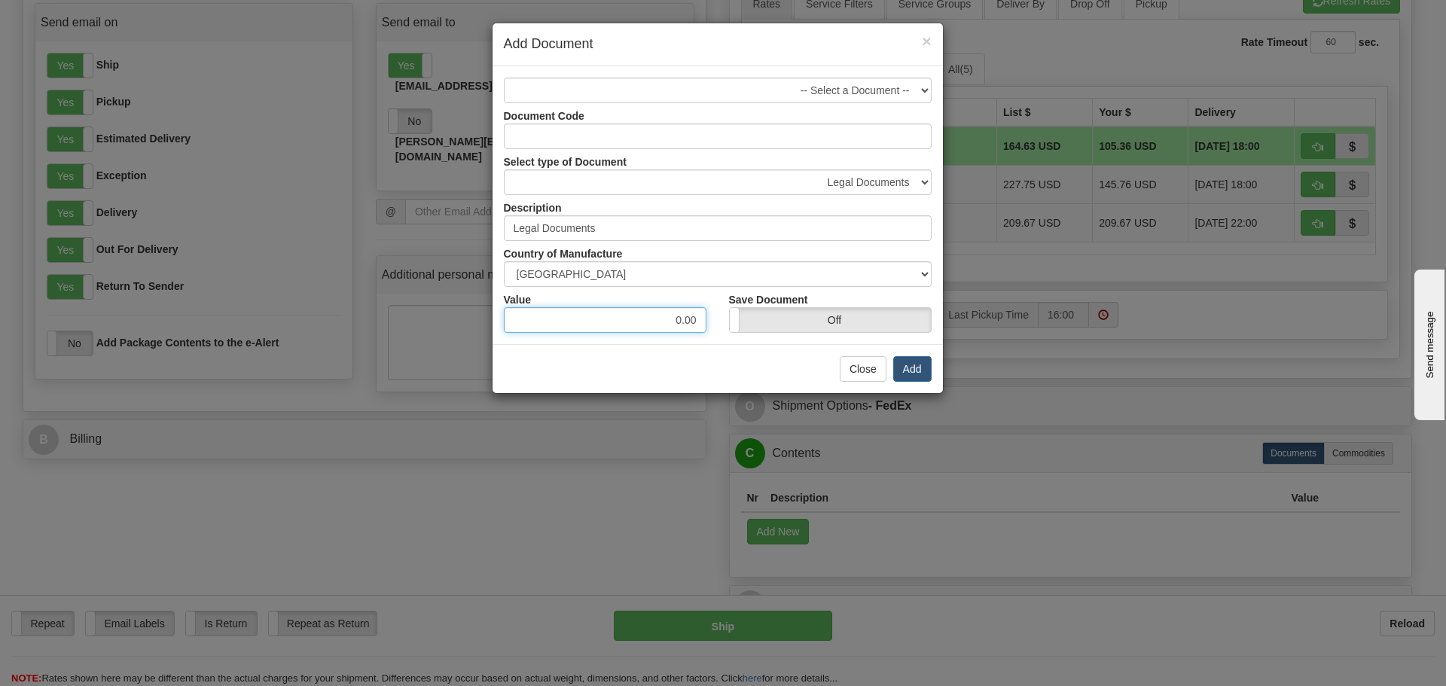
drag, startPoint x: 638, startPoint y: 325, endPoint x: 709, endPoint y: 320, distance: 71.0
click at [709, 320] on div "Value 0.00" at bounding box center [605, 310] width 225 height 46
type input "1"
click at [914, 364] on button "Add" at bounding box center [912, 369] width 38 height 26
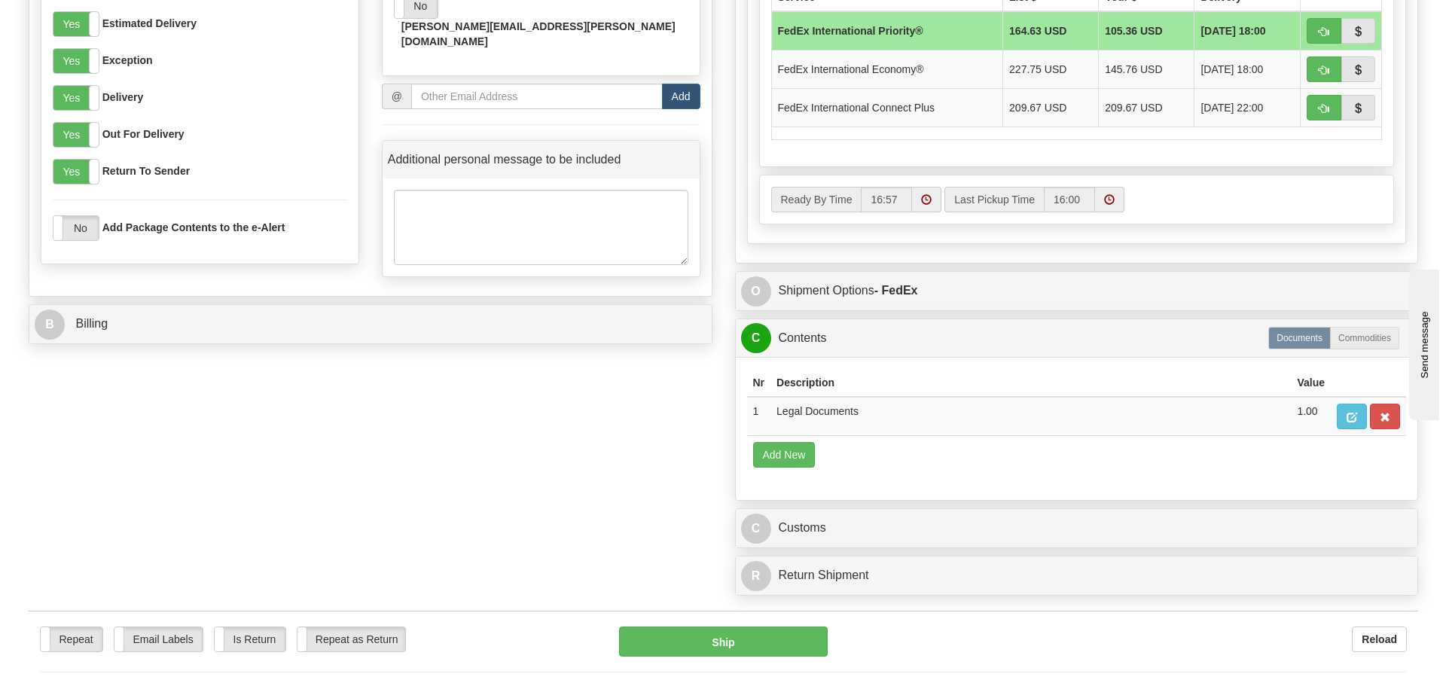
scroll to position [829, 0]
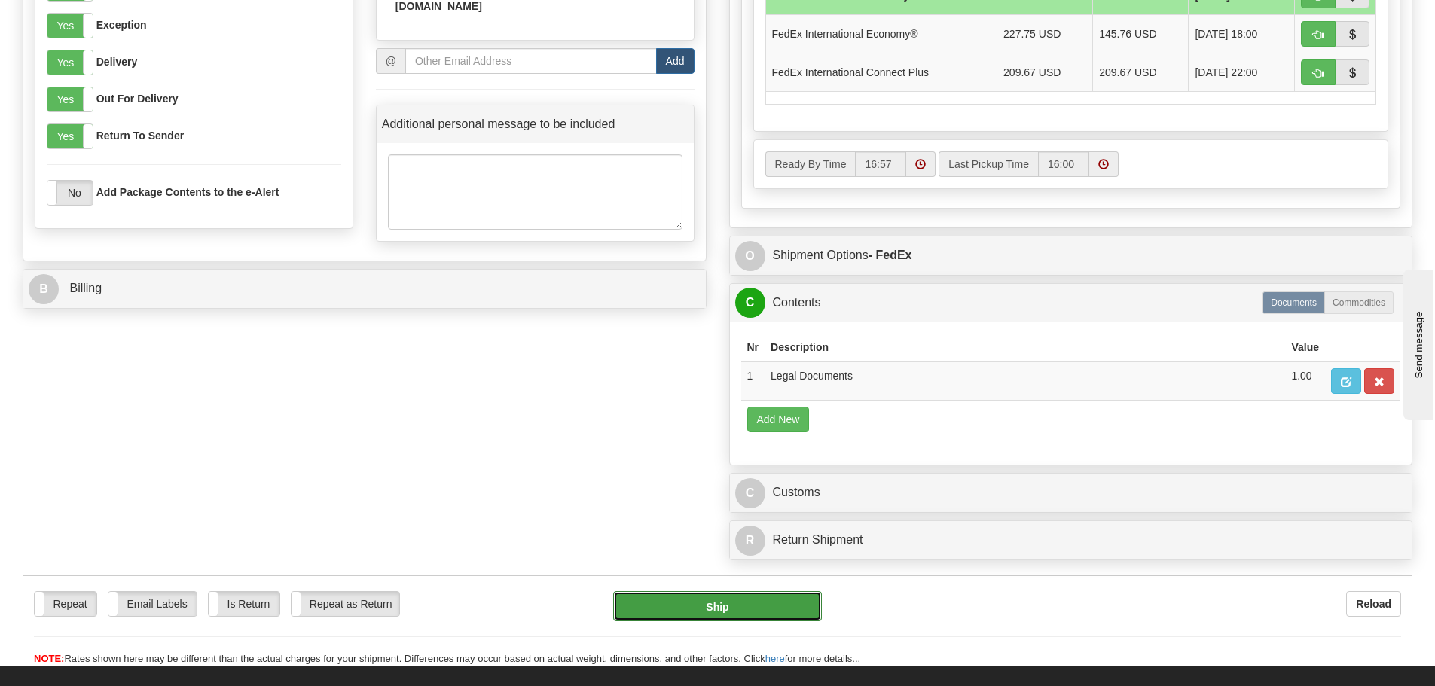
click at [789, 604] on button "Ship" at bounding box center [717, 606] width 209 height 30
type input "01"
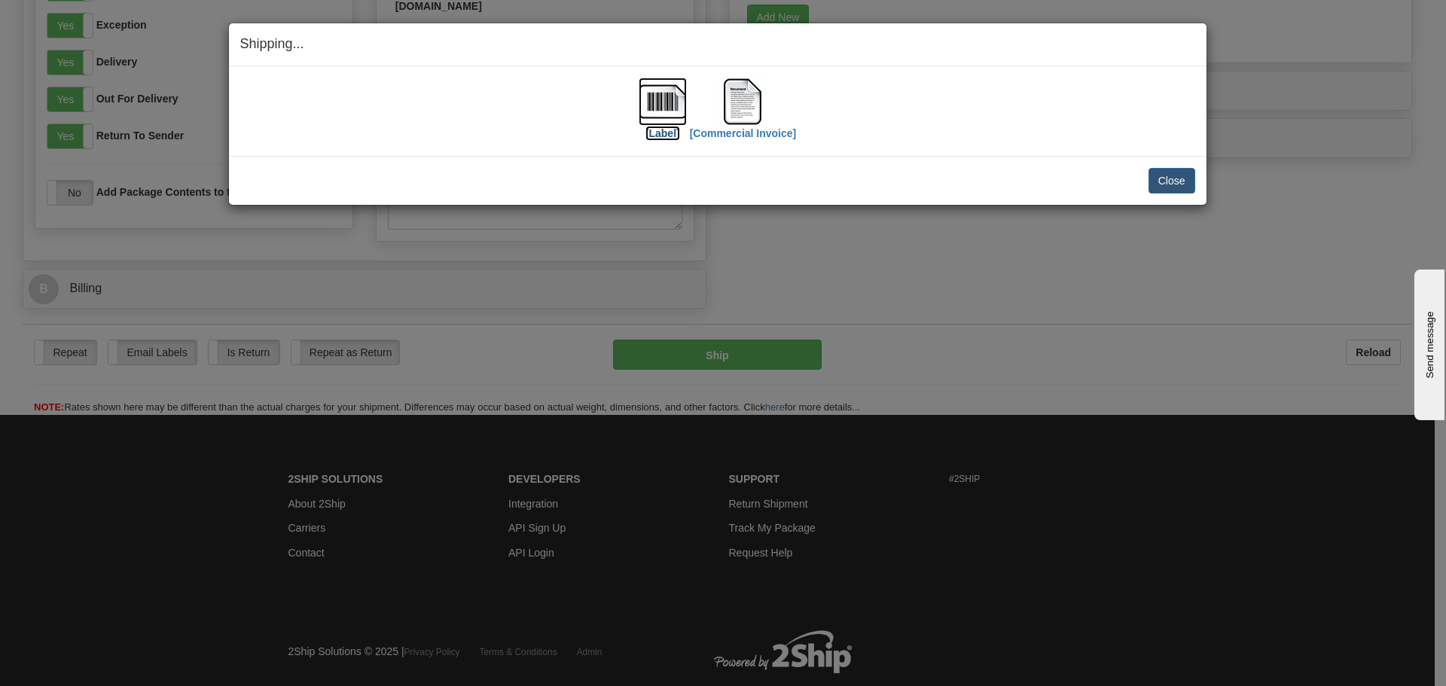
click at [648, 111] on img at bounding box center [663, 102] width 48 height 48
click at [738, 92] on img at bounding box center [743, 102] width 48 height 48
